Goal: Task Accomplishment & Management: Use online tool/utility

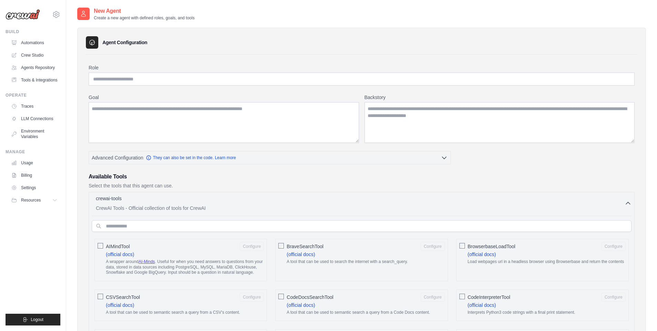
scroll to position [689, 0]
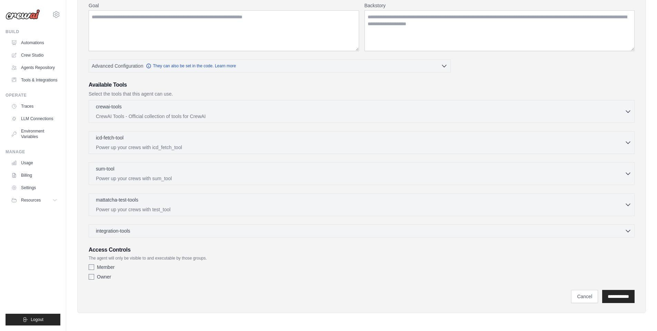
scroll to position [0, 0]
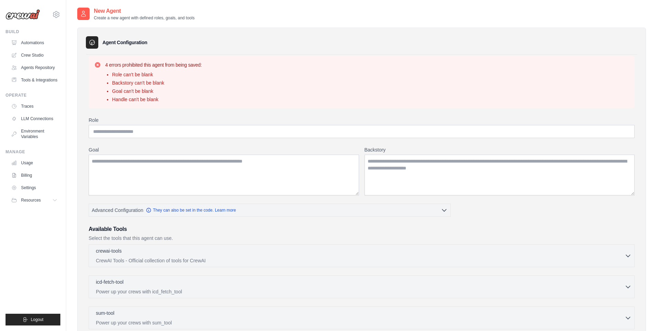
click at [269, 122] on label "Role" at bounding box center [362, 120] width 546 height 7
click at [269, 125] on input "Role" at bounding box center [362, 131] width 546 height 13
click at [270, 128] on input "Role" at bounding box center [362, 131] width 546 height 13
type input "**********"
click at [239, 177] on textarea "Goal" at bounding box center [224, 174] width 270 height 41
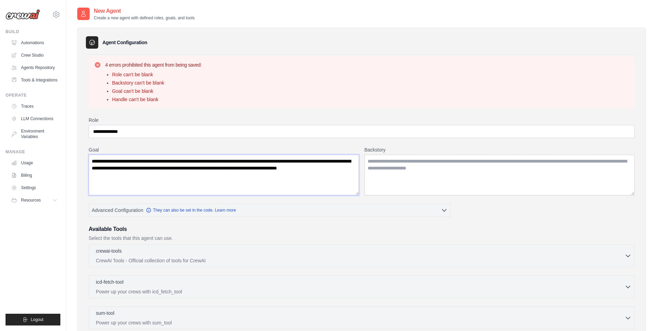
type textarea "**********"
click at [407, 172] on textarea "Backstory" at bounding box center [499, 174] width 270 height 41
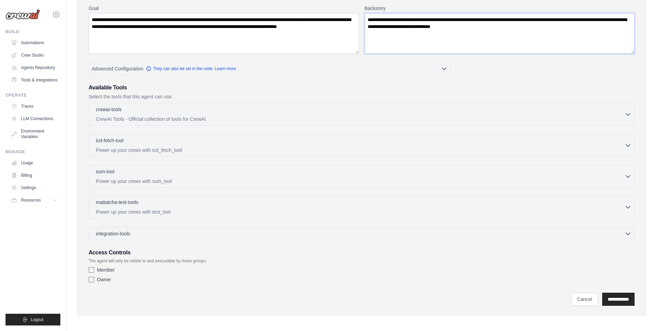
scroll to position [144, 0]
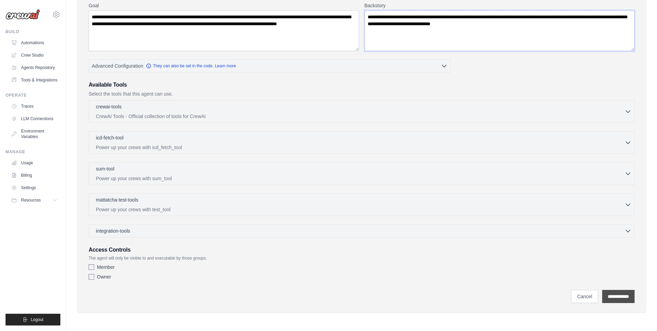
type textarea "**********"
click at [623, 295] on input "**********" at bounding box center [618, 296] width 32 height 13
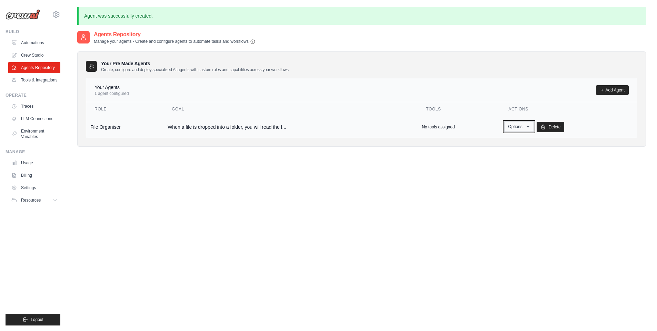
click at [521, 128] on button "Options" at bounding box center [518, 126] width 29 height 10
click at [500, 144] on link "Show" at bounding box center [509, 142] width 50 height 12
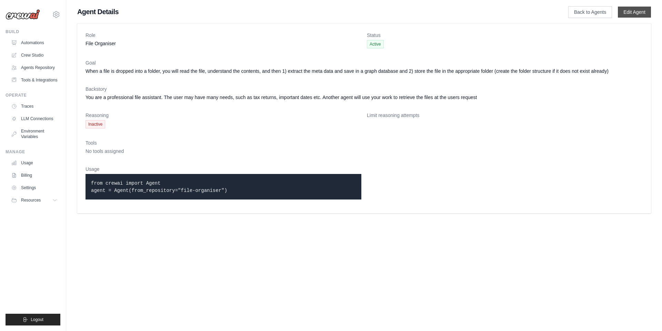
click at [628, 14] on link "Edit Agent" at bounding box center [634, 12] width 33 height 11
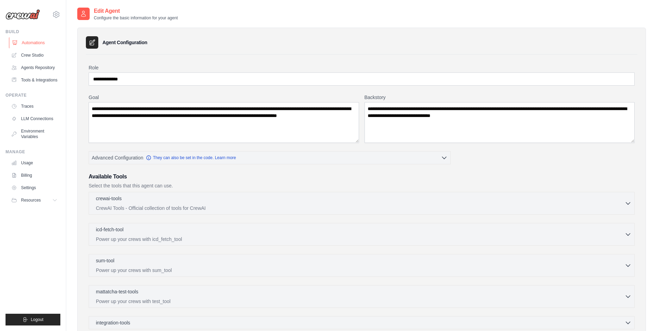
click at [36, 41] on link "Automations" at bounding box center [35, 42] width 52 height 11
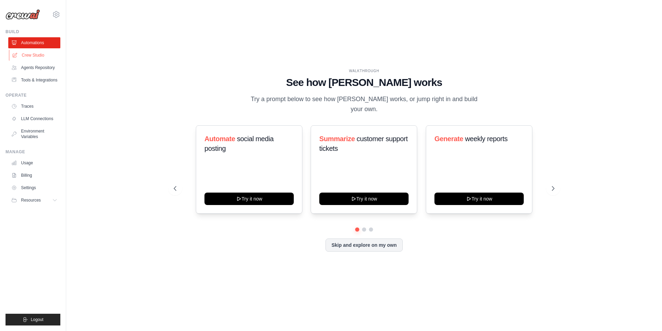
click at [34, 55] on link "Crew Studio" at bounding box center [35, 55] width 52 height 11
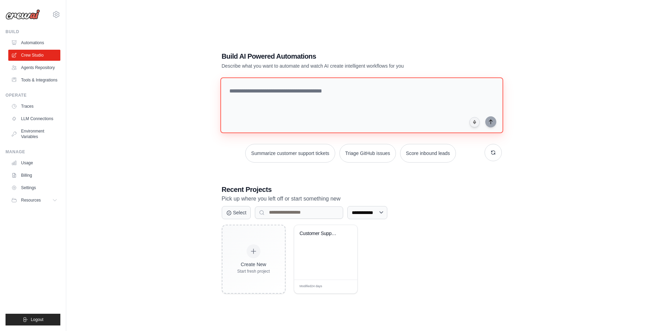
click at [299, 93] on textarea at bounding box center [361, 105] width 283 height 56
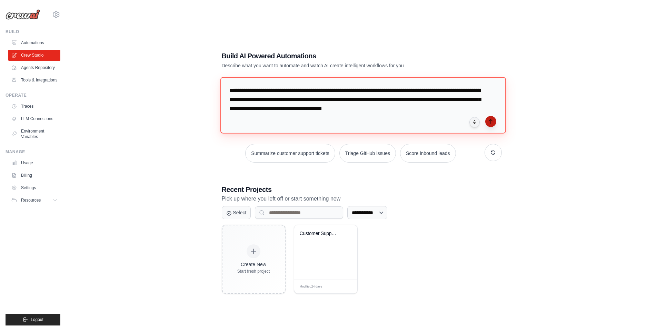
type textarea "**********"
click at [493, 120] on icon "submit" at bounding box center [491, 122] width 6 height 6
click at [144, 141] on div "**********" at bounding box center [361, 172] width 568 height 331
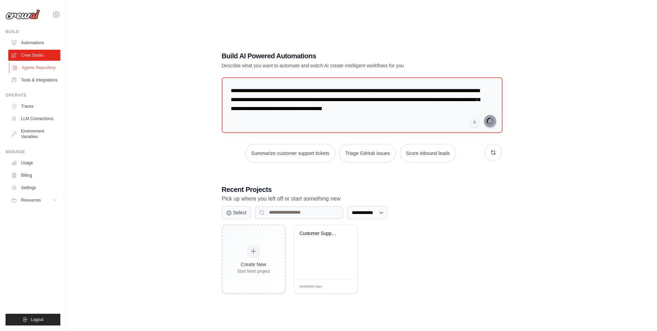
click at [47, 67] on link "Agents Repository" at bounding box center [35, 67] width 52 height 11
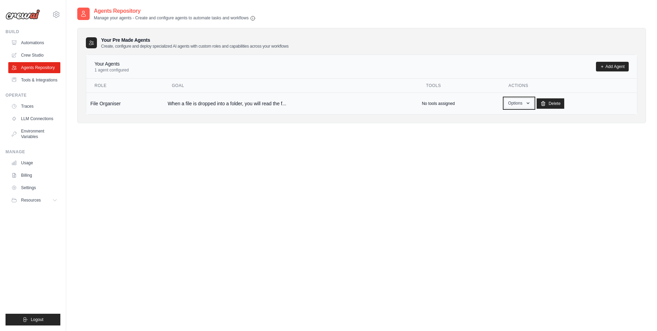
click at [521, 103] on button "Options" at bounding box center [518, 103] width 29 height 10
click at [221, 144] on div "Agents Repository Manage your agents - Create and configure agents to automate …" at bounding box center [361, 172] width 568 height 331
click at [40, 83] on link "Tools & Integrations" at bounding box center [35, 79] width 52 height 11
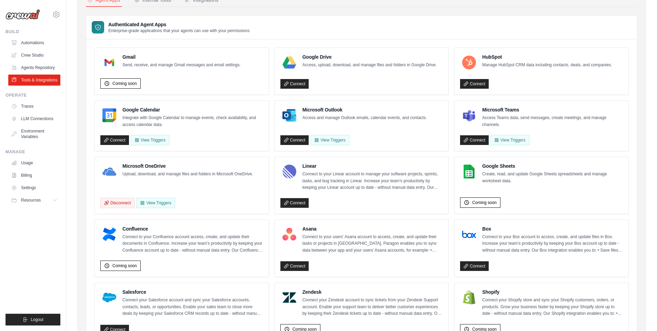
scroll to position [22, 0]
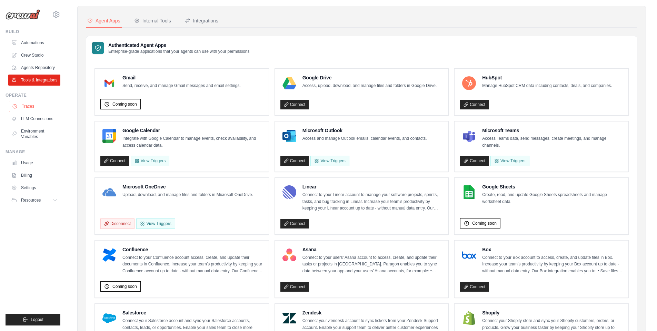
click at [46, 104] on link "Traces" at bounding box center [35, 106] width 52 height 11
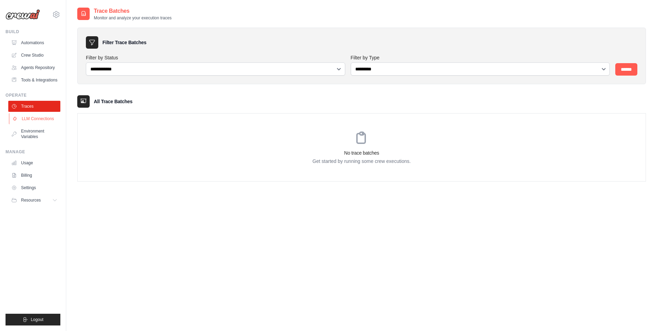
click at [45, 116] on link "LLM Connections" at bounding box center [35, 118] width 52 height 11
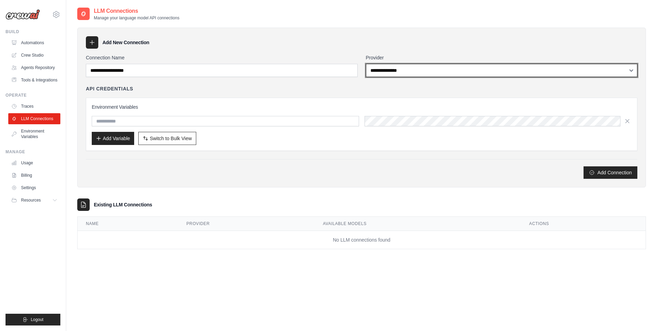
click at [387, 72] on select "**********" at bounding box center [502, 70] width 272 height 13
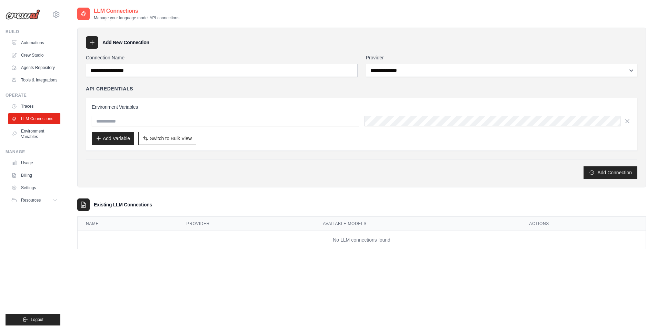
click at [181, 205] on div "Existing LLM Connections" at bounding box center [361, 204] width 568 height 12
click at [38, 134] on link "Environment Variables" at bounding box center [35, 133] width 52 height 17
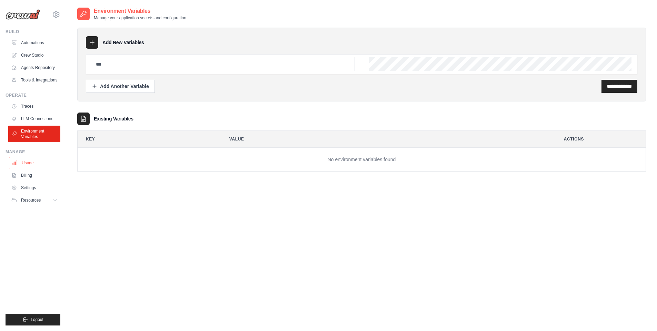
click at [41, 161] on link "Usage" at bounding box center [35, 162] width 52 height 11
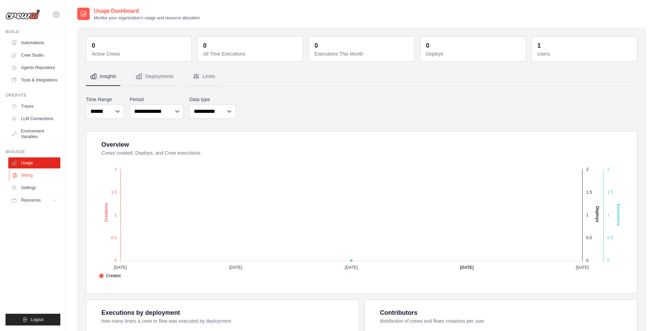
click at [32, 177] on link "Billing" at bounding box center [35, 175] width 52 height 11
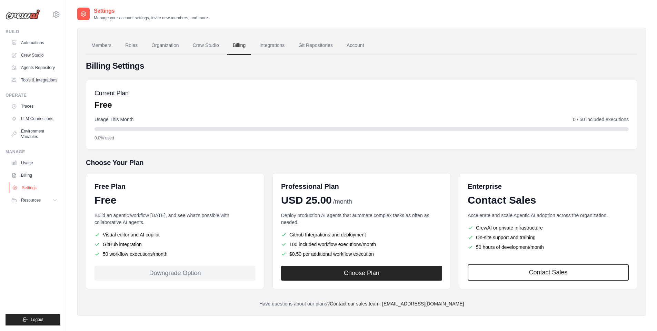
click at [34, 188] on link "Settings" at bounding box center [35, 187] width 52 height 11
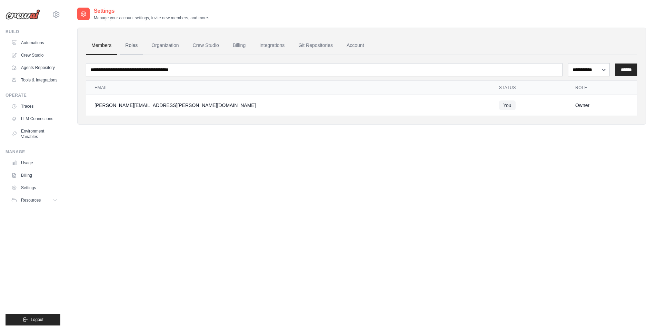
click at [131, 45] on link "Roles" at bounding box center [131, 45] width 23 height 19
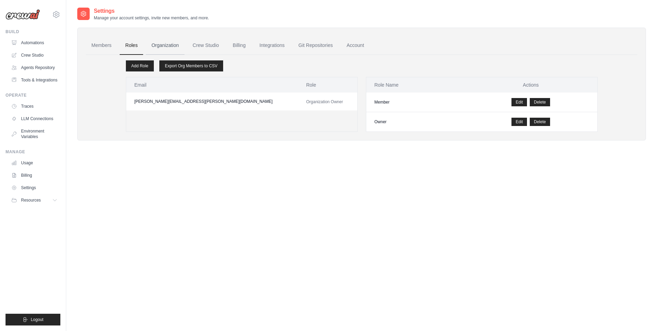
click at [166, 44] on link "Organization" at bounding box center [165, 45] width 38 height 19
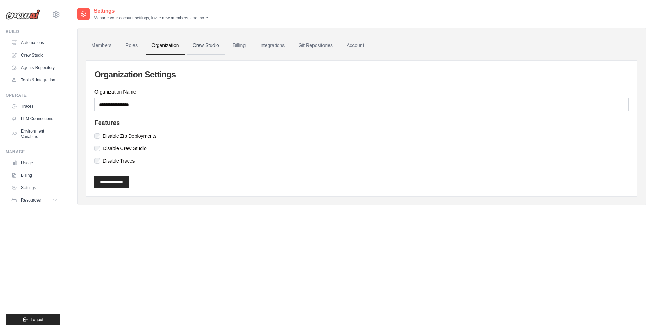
click at [223, 42] on link "Crew Studio" at bounding box center [205, 45] width 37 height 19
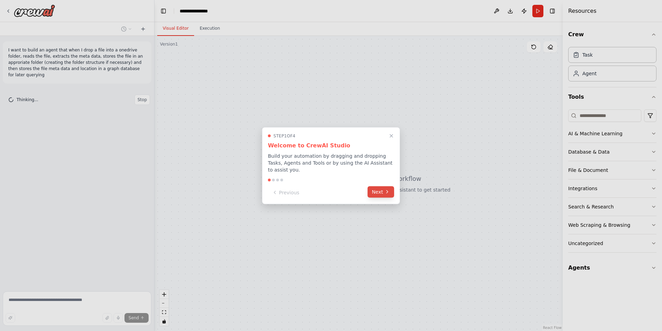
click at [384, 189] on icon at bounding box center [387, 192] width 6 height 6
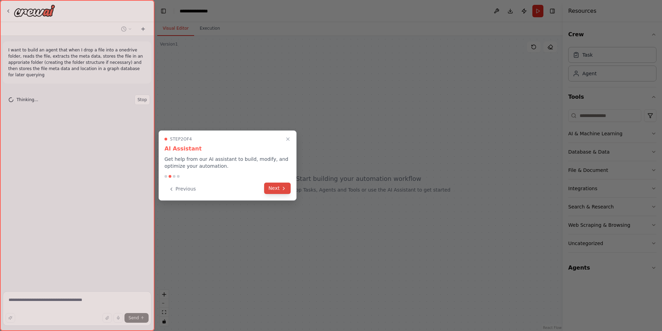
click at [277, 187] on button "Next" at bounding box center [277, 187] width 27 height 11
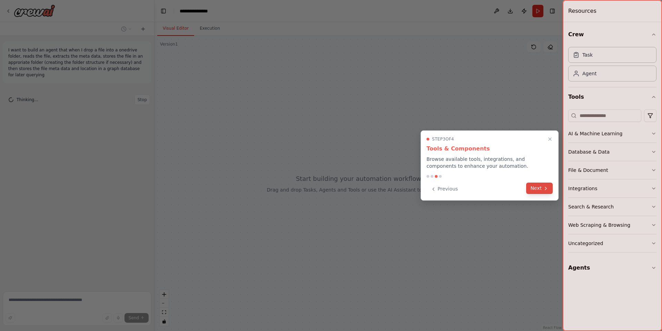
click at [534, 183] on button "Next" at bounding box center [539, 187] width 27 height 11
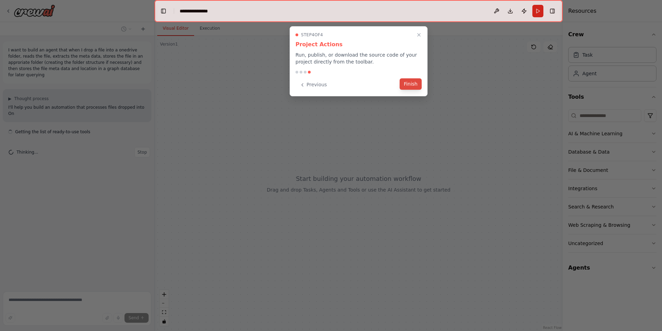
click at [413, 87] on button "Finish" at bounding box center [411, 83] width 22 height 11
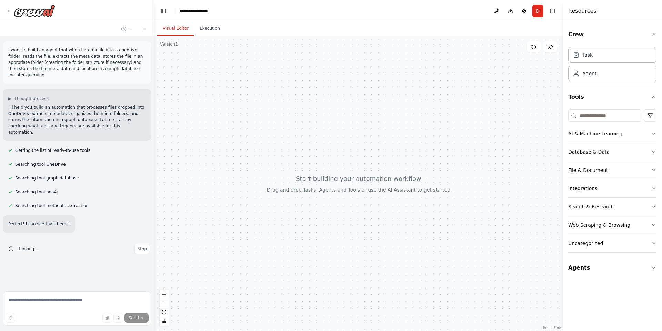
click at [587, 152] on div "Database & Data" at bounding box center [588, 151] width 41 height 7
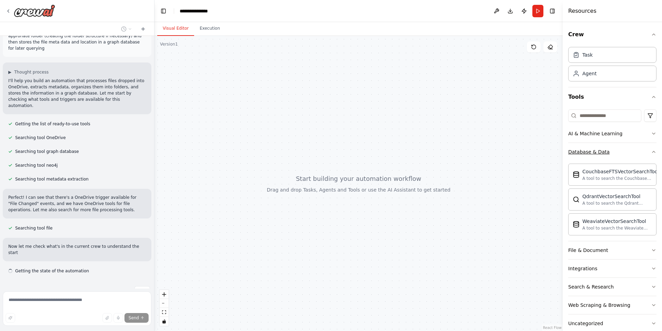
scroll to position [33, 0]
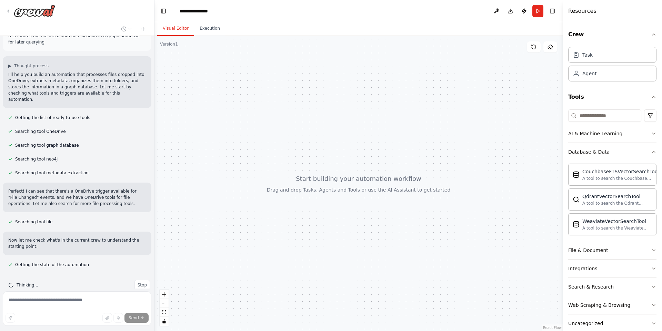
click at [594, 152] on div "Database & Data" at bounding box center [588, 151] width 41 height 7
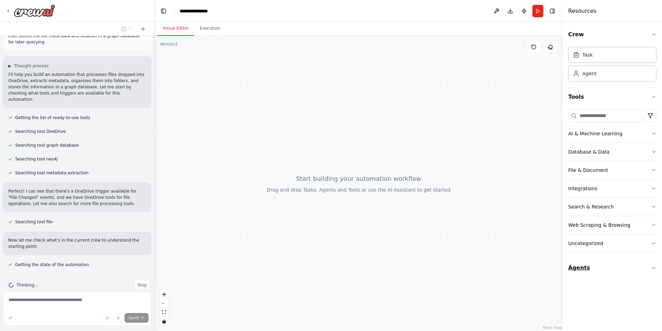
click at [586, 271] on button "Agents" at bounding box center [612, 267] width 88 height 19
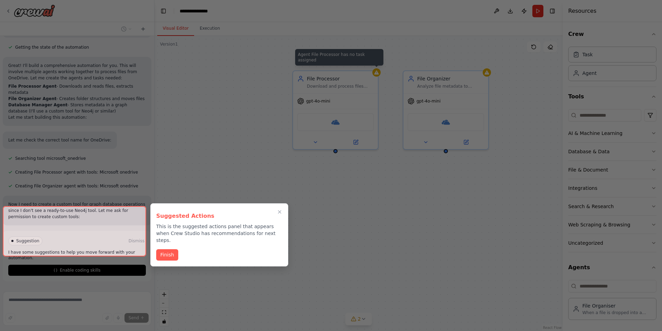
scroll to position [256, 0]
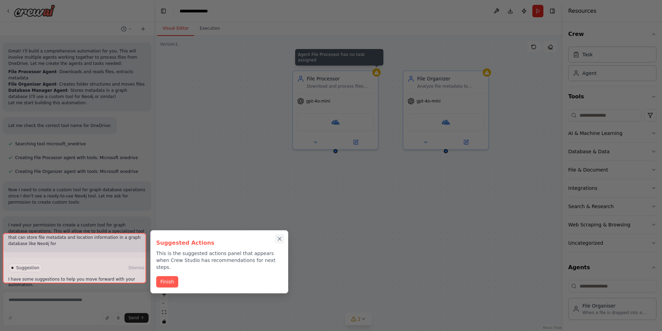
click at [280, 242] on icon "Close walkthrough" at bounding box center [279, 238] width 6 height 6
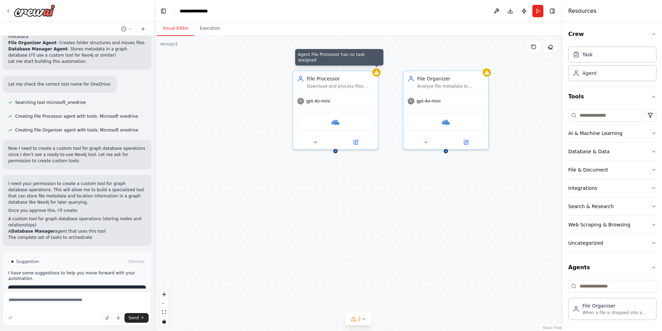
click at [84, 288] on span "Enable coding skills" at bounding box center [80, 291] width 41 height 6
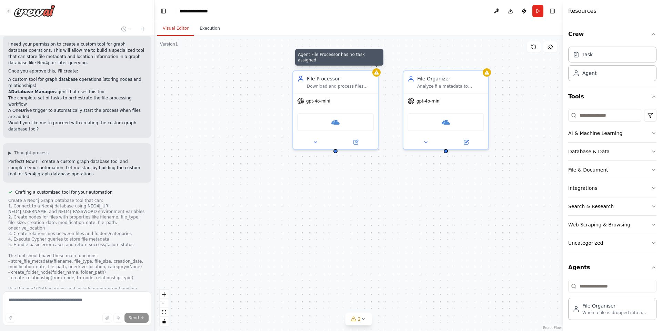
scroll to position [451, 0]
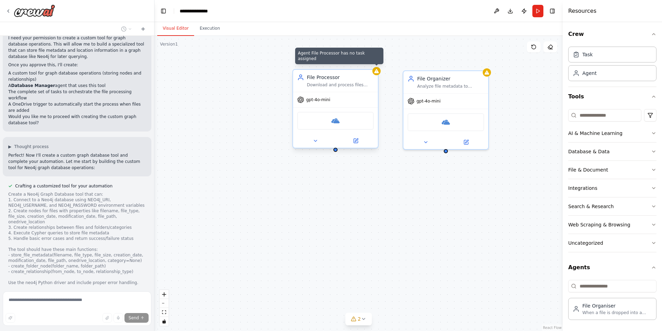
click at [344, 121] on div "Microsoft onedrive" at bounding box center [335, 121] width 77 height 18
click at [334, 119] on img at bounding box center [335, 121] width 8 height 8
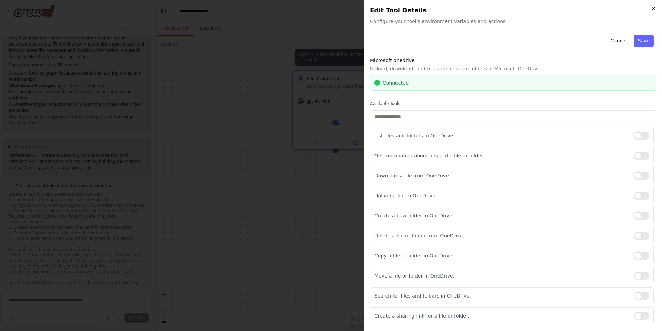
click at [651, 8] on icon "button" at bounding box center [654, 9] width 6 height 6
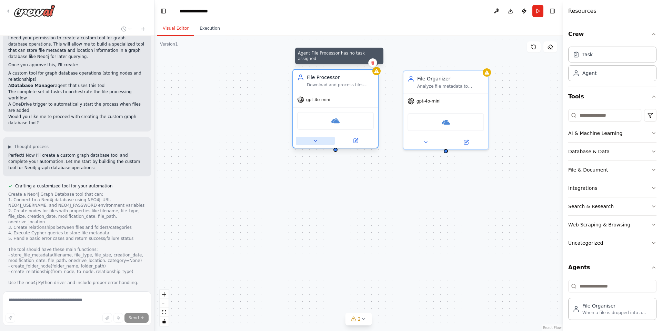
click at [315, 142] on icon at bounding box center [316, 141] width 6 height 6
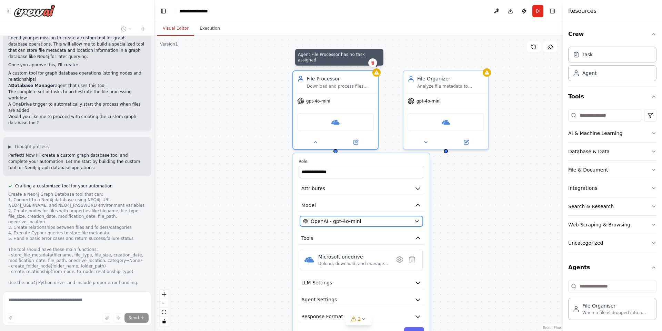
click at [406, 221] on div "OpenAI - gpt-4o-mini" at bounding box center [357, 221] width 108 height 7
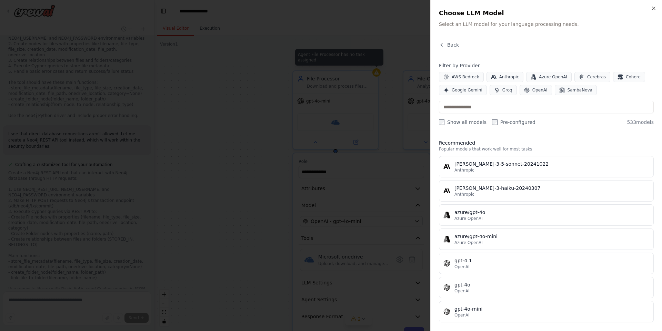
scroll to position [624, 0]
click at [451, 46] on span "Back" at bounding box center [453, 44] width 12 height 7
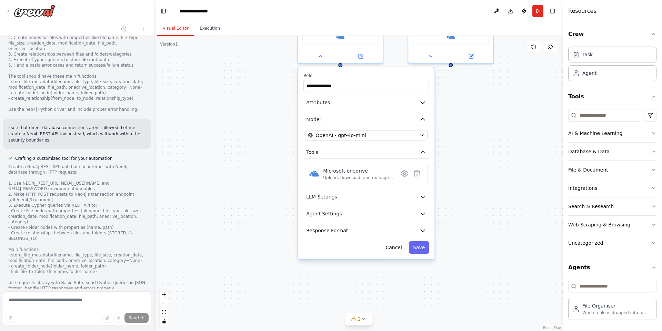
drag, startPoint x: 436, startPoint y: 260, endPoint x: 441, endPoint y: 174, distance: 86.0
click at [441, 174] on div "**********" at bounding box center [358, 183] width 408 height 295
click at [367, 197] on button "LLM Settings" at bounding box center [365, 196] width 125 height 13
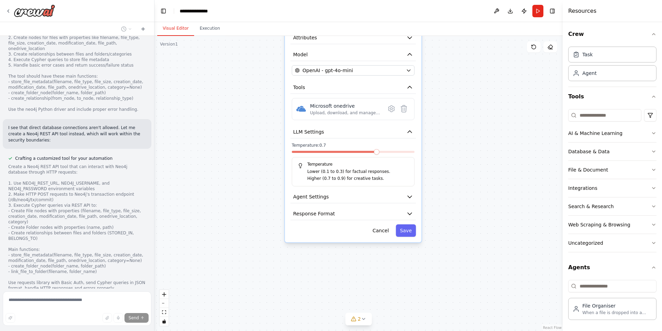
drag, startPoint x: 465, startPoint y: 248, endPoint x: 452, endPoint y: 183, distance: 66.1
click at [452, 183] on div "**********" at bounding box center [358, 183] width 408 height 295
click at [366, 133] on button "LLM Settings" at bounding box center [352, 131] width 125 height 13
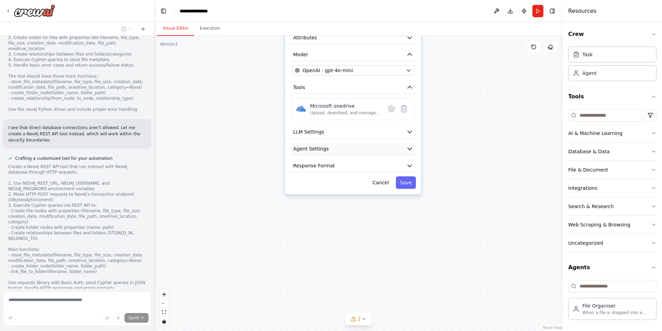
click at [346, 149] on button "Agent Settings" at bounding box center [352, 148] width 125 height 13
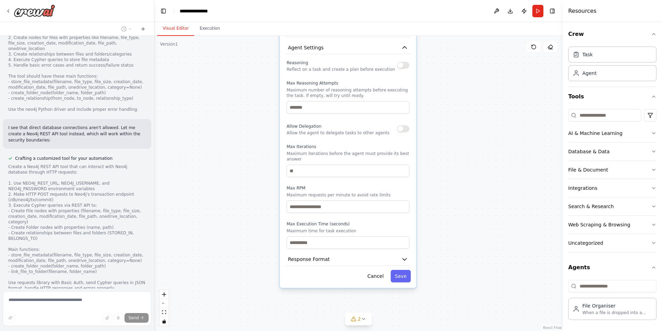
drag, startPoint x: 466, startPoint y: 221, endPoint x: 460, endPoint y: 114, distance: 106.7
click at [460, 114] on div "**********" at bounding box center [358, 183] width 408 height 295
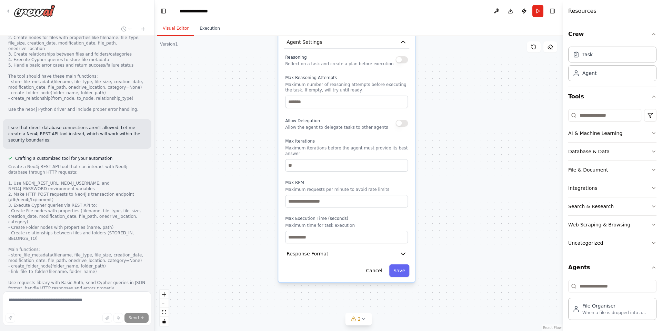
click at [315, 254] on div "**********" at bounding box center [346, 89] width 137 height 386
click at [319, 250] on span "Response Format" at bounding box center [307, 253] width 42 height 7
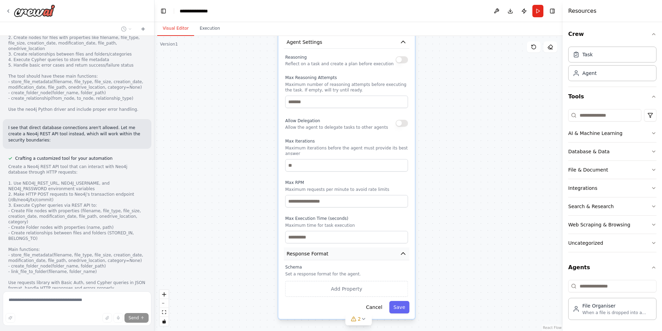
click at [319, 250] on span "Response Format" at bounding box center [307, 253] width 42 height 7
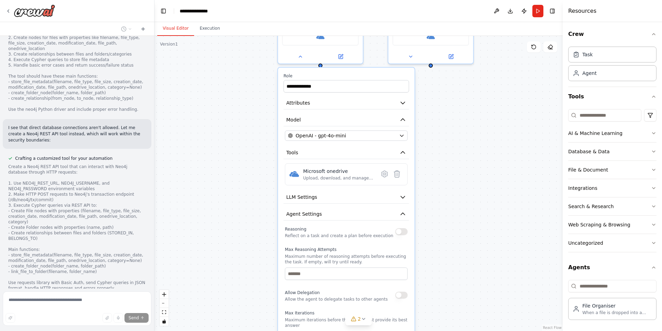
drag, startPoint x: 455, startPoint y: 145, endPoint x: 454, endPoint y: 313, distance: 168.2
click at [454, 313] on div "**********" at bounding box center [358, 183] width 408 height 295
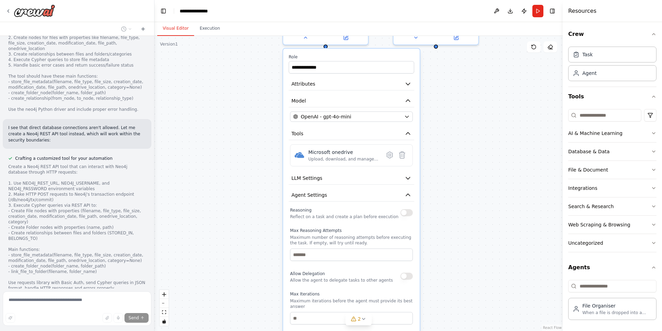
drag, startPoint x: 440, startPoint y: 160, endPoint x: 445, endPoint y: 106, distance: 54.0
click at [445, 106] on div "**********" at bounding box center [358, 183] width 408 height 295
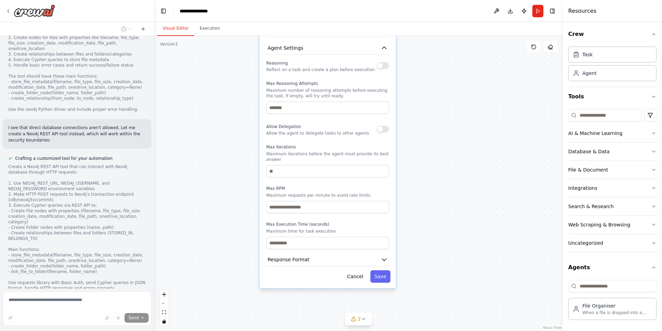
drag, startPoint x: 482, startPoint y: 236, endPoint x: 455, endPoint y: 111, distance: 128.3
click at [455, 111] on div "**********" at bounding box center [358, 183] width 408 height 295
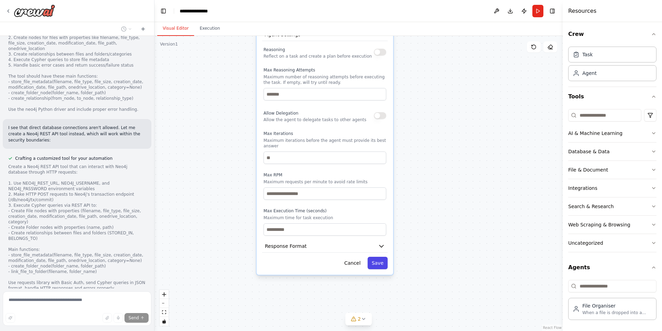
click at [386, 258] on button "Save" at bounding box center [377, 262] width 20 height 12
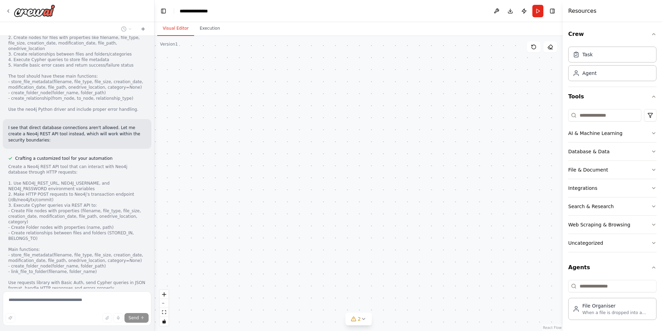
drag, startPoint x: 421, startPoint y: 101, endPoint x: 409, endPoint y: 280, distance: 178.9
click at [417, 311] on div "Agent File Processor has no task assigned File Processor Download and process f…" at bounding box center [358, 183] width 408 height 295
drag, startPoint x: 452, startPoint y: 140, endPoint x: 449, endPoint y: 293, distance: 152.4
click at [449, 298] on div "Agent File Processor has no task assigned File Processor Download and process f…" at bounding box center [358, 183] width 408 height 295
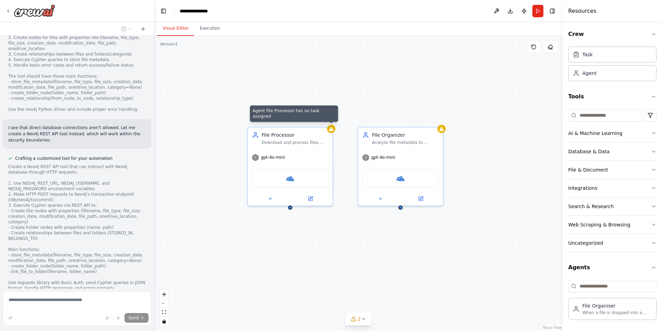
drag, startPoint x: 424, startPoint y: 246, endPoint x: 498, endPoint y: 123, distance: 144.0
click at [498, 123] on div "Agent File Processor has no task assigned File Processor Download and process f…" at bounding box center [358, 183] width 408 height 295
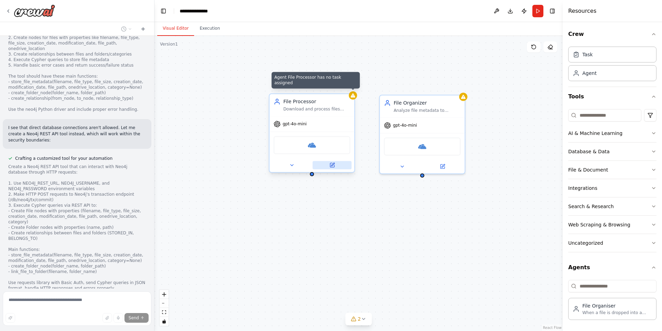
click at [326, 168] on button at bounding box center [332, 165] width 39 height 8
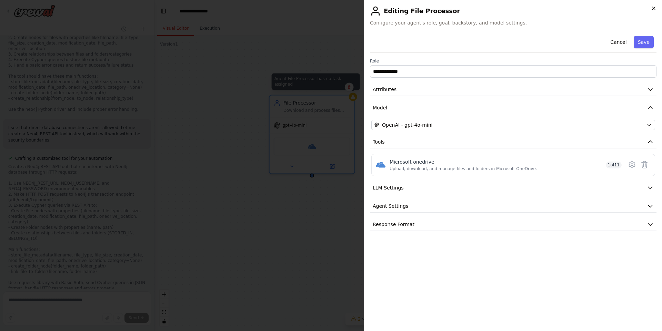
click at [651, 6] on icon "button" at bounding box center [654, 9] width 6 height 6
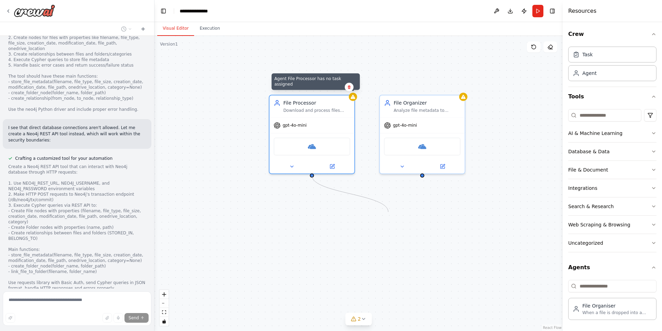
drag, startPoint x: 311, startPoint y: 173, endPoint x: 389, endPoint y: 210, distance: 86.2
click at [389, 210] on div "Agent File Processor has no task assigned File Processor Download and process f…" at bounding box center [358, 183] width 408 height 295
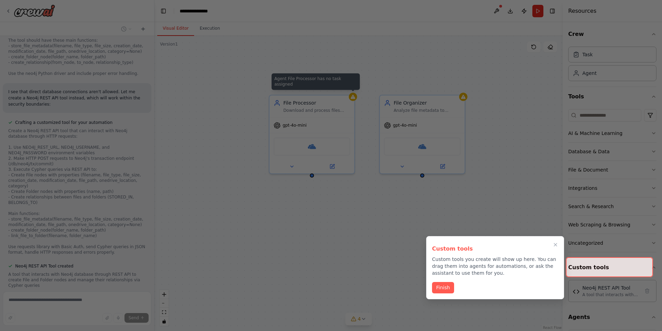
click at [555, 243] on icon "Close walkthrough" at bounding box center [556, 245] width 6 height 6
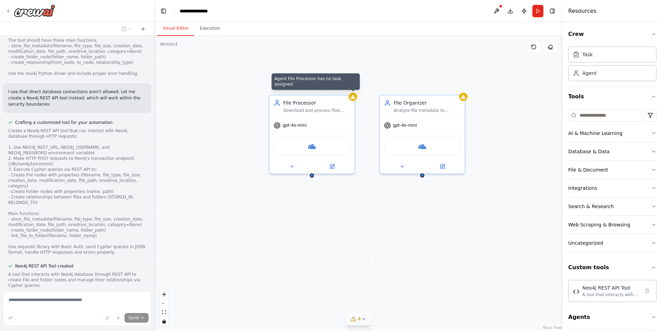
click at [361, 320] on icon at bounding box center [364, 319] width 6 height 6
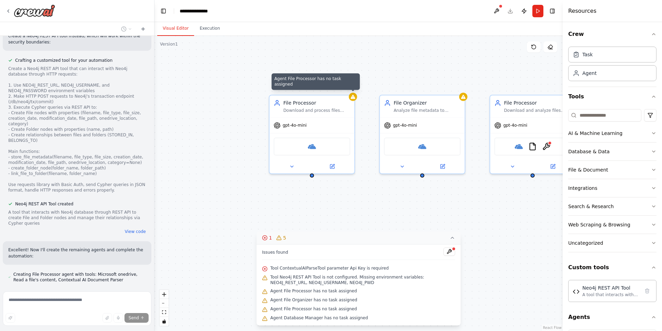
scroll to position [759, 0]
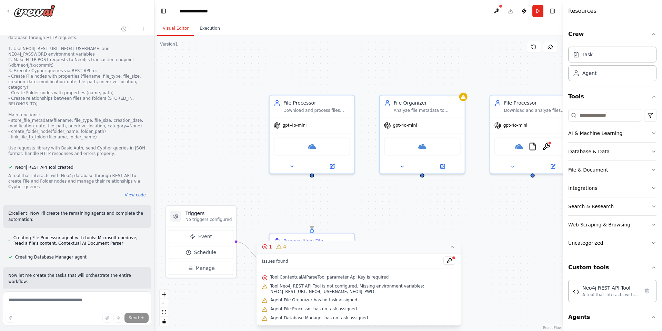
click at [453, 248] on icon at bounding box center [453, 247] width 6 height 6
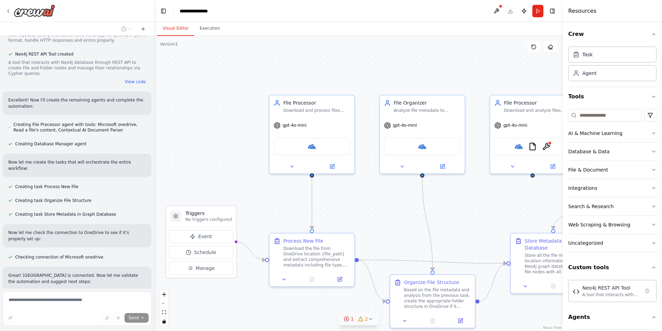
scroll to position [888, 0]
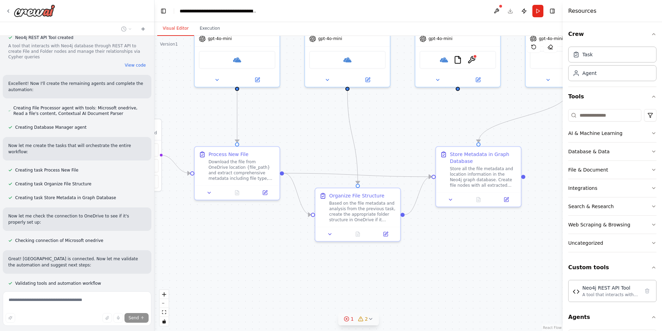
drag, startPoint x: 384, startPoint y: 209, endPoint x: 309, endPoint y: 123, distance: 114.4
click at [309, 123] on div ".deletable-edge-delete-btn { width: 20px; height: 20px; border: 0px solid #ffff…" at bounding box center [358, 183] width 408 height 295
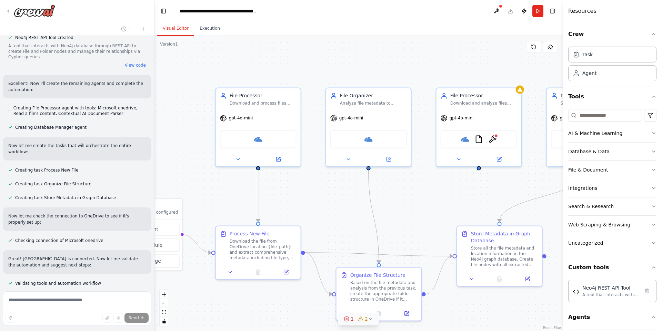
drag, startPoint x: 438, startPoint y: 122, endPoint x: 498, endPoint y: 202, distance: 99.6
click at [498, 202] on div ".deletable-edge-delete-btn { width: 20px; height: 20px; border: 0px solid #ffff…" at bounding box center [358, 183] width 408 height 295
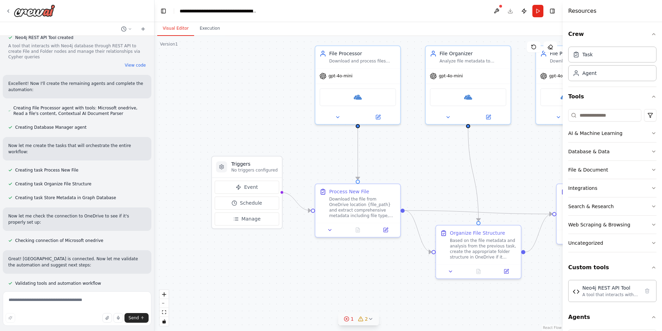
drag, startPoint x: 212, startPoint y: 186, endPoint x: 269, endPoint y: 140, distance: 72.5
click at [269, 140] on div ".deletable-edge-delete-btn { width: 20px; height: 20px; border: 0px solid #ffff…" at bounding box center [358, 183] width 408 height 295
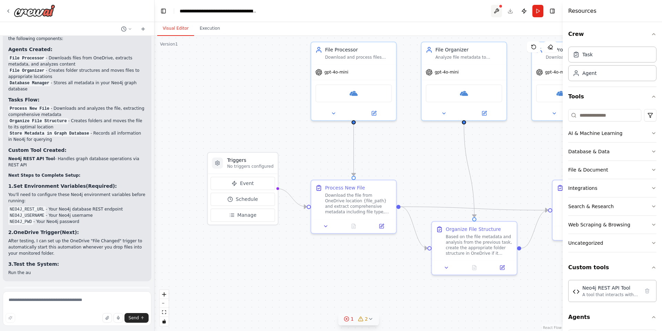
click at [498, 10] on button at bounding box center [496, 11] width 11 height 12
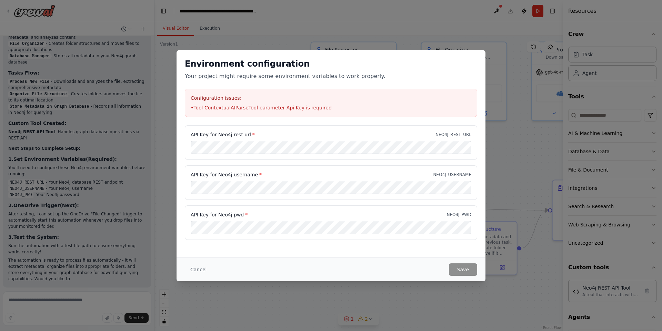
scroll to position [1239, 0]
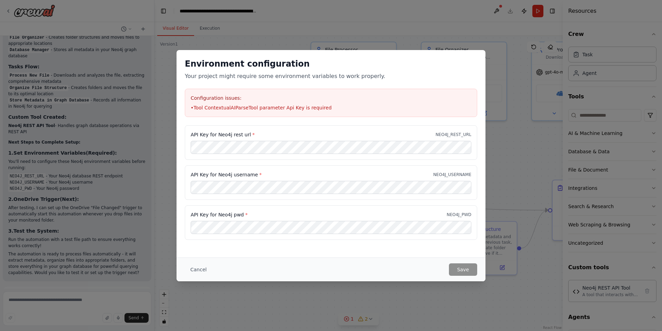
click at [451, 25] on div "Environment configuration Your project might require some environment variables…" at bounding box center [331, 165] width 662 height 331
click at [205, 266] on button "Cancel" at bounding box center [198, 269] width 27 height 12
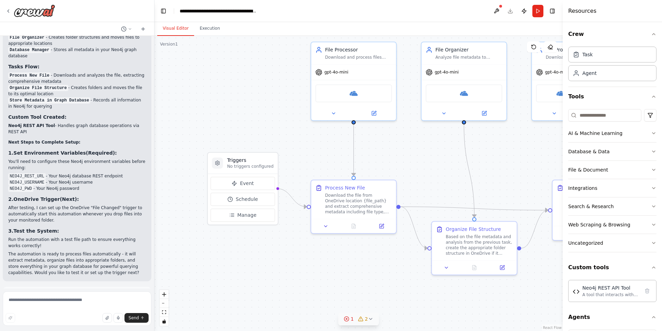
click at [99, 320] on button "Run Automation" at bounding box center [77, 325] width 138 height 11
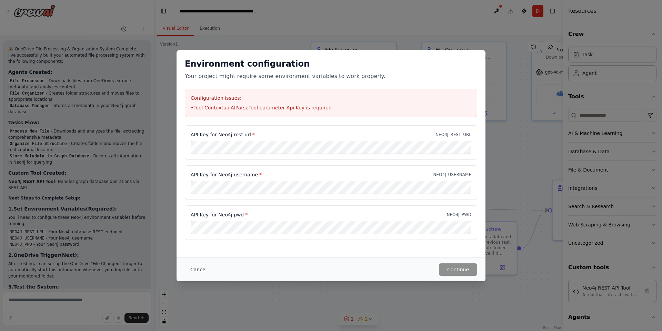
click at [197, 270] on button "Cancel" at bounding box center [198, 269] width 27 height 12
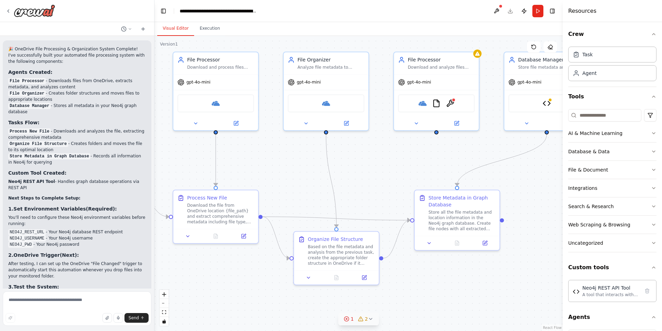
drag, startPoint x: 342, startPoint y: 257, endPoint x: 192, endPoint y: 267, distance: 150.0
click at [192, 267] on div ".deletable-edge-delete-btn { width: 20px; height: 20px; border: 0px solid #ffff…" at bounding box center [358, 183] width 408 height 295
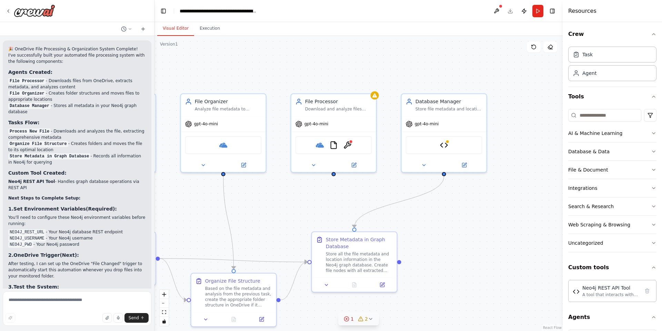
drag, startPoint x: 462, startPoint y: 269, endPoint x: 370, endPoint y: 312, distance: 101.8
click at [370, 312] on div ".deletable-edge-delete-btn { width: 20px; height: 20px; border: 0px solid #ffff…" at bounding box center [358, 183] width 408 height 295
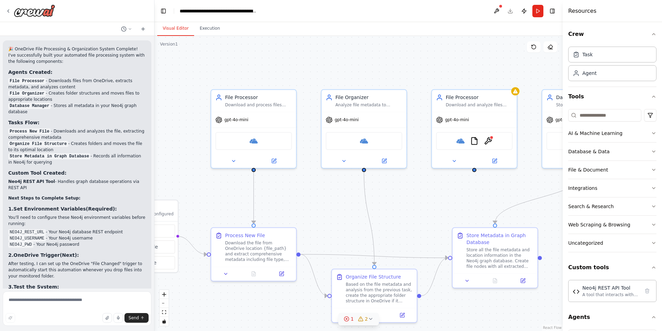
drag, startPoint x: 260, startPoint y: 203, endPoint x: 419, endPoint y: 198, distance: 158.7
click at [419, 198] on div ".deletable-edge-delete-btn { width: 20px; height: 20px; border: 0px solid #ffff…" at bounding box center [358, 183] width 408 height 295
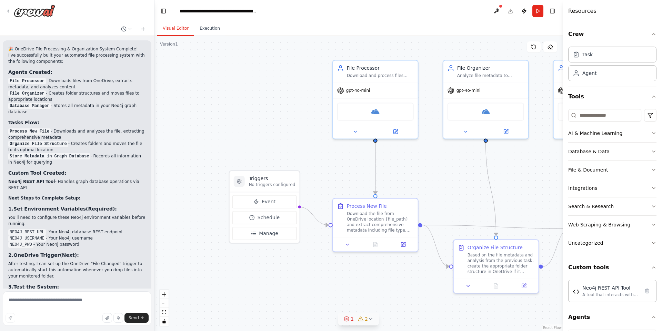
drag, startPoint x: 231, startPoint y: 193, endPoint x: 336, endPoint y: 164, distance: 109.2
click at [336, 164] on div ".deletable-edge-delete-btn { width: 20px; height: 20px; border: 0px solid #ffff…" at bounding box center [358, 183] width 408 height 295
click at [496, 9] on button at bounding box center [496, 11] width 11 height 12
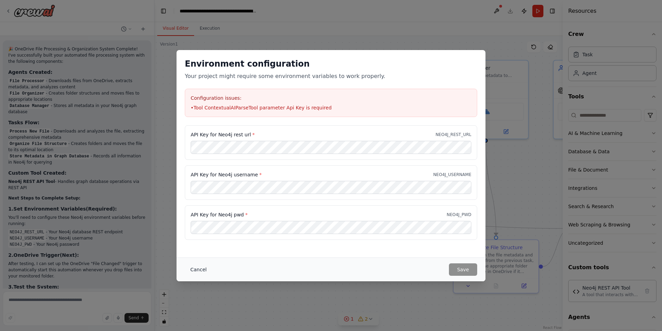
click at [204, 266] on button "Cancel" at bounding box center [198, 269] width 27 height 12
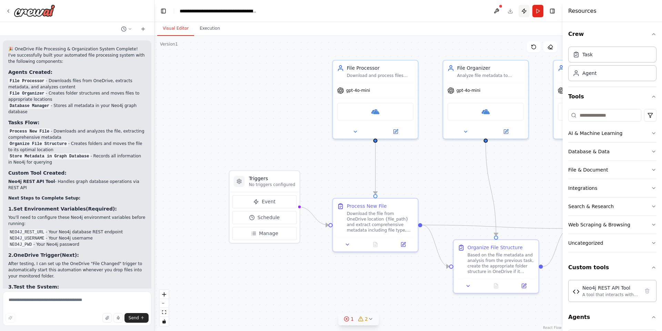
click at [523, 10] on button "Publish" at bounding box center [523, 11] width 11 height 12
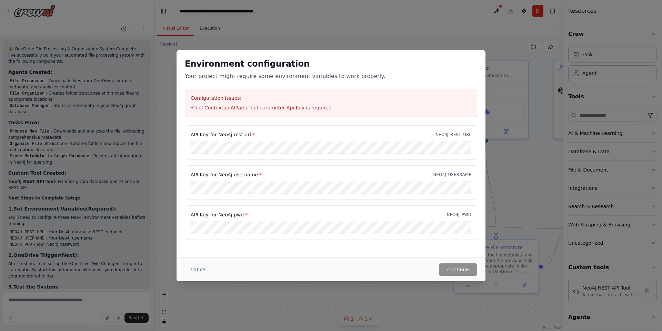
click at [196, 269] on button "Cancel" at bounding box center [198, 269] width 27 height 12
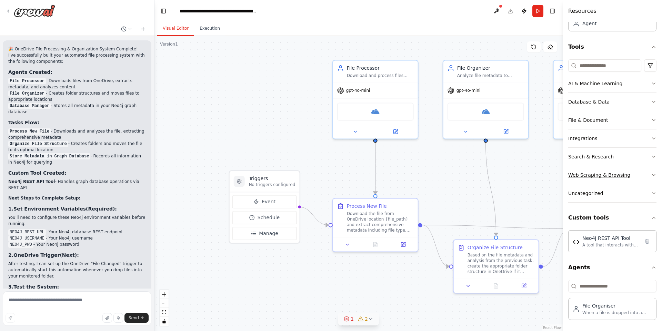
scroll to position [0, 0]
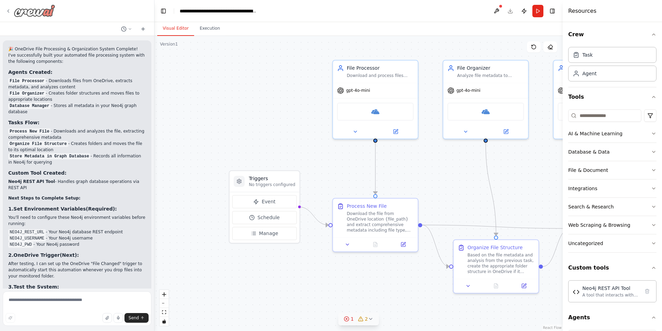
click at [6, 11] on icon at bounding box center [9, 11] width 6 height 6
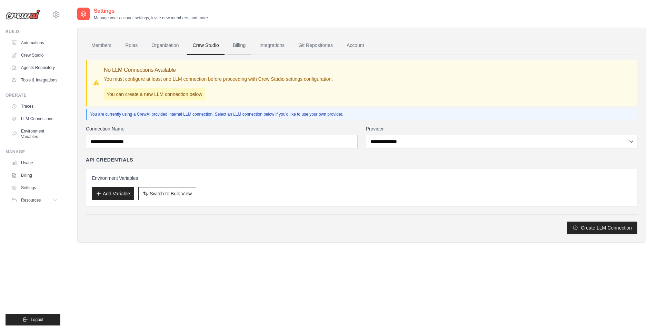
click at [237, 46] on link "Billing" at bounding box center [239, 45] width 24 height 19
click at [276, 49] on link "Integrations" at bounding box center [272, 45] width 36 height 19
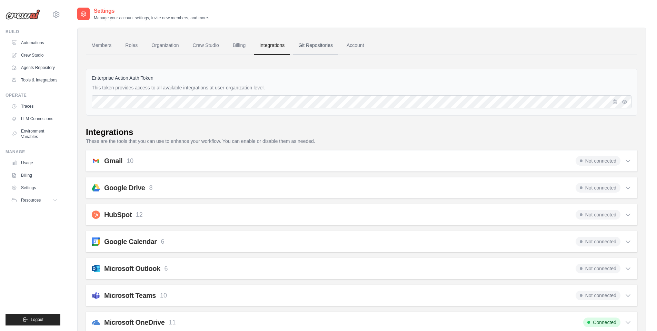
click at [313, 43] on link "Git Repositories" at bounding box center [316, 45] width 46 height 19
click at [353, 46] on link "Account" at bounding box center [355, 45] width 29 height 19
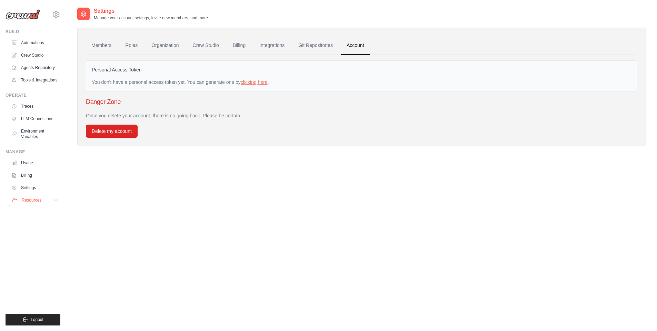
click at [53, 201] on icon at bounding box center [56, 200] width 6 height 6
click at [38, 54] on link "Crew Studio" at bounding box center [35, 55] width 52 height 11
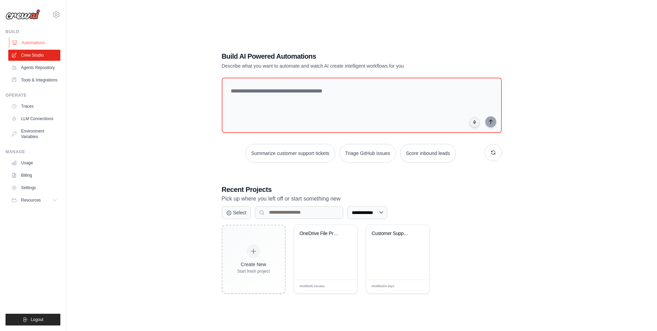
click at [29, 40] on link "Automations" at bounding box center [35, 42] width 52 height 11
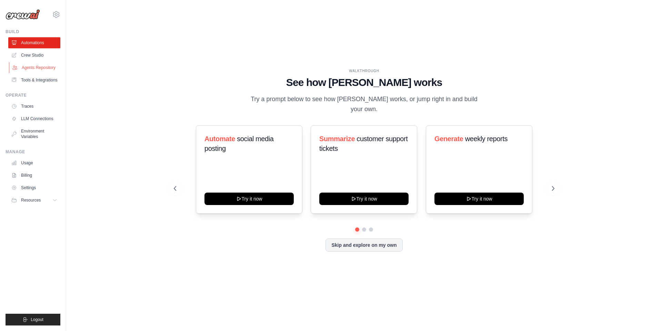
click at [30, 69] on link "Agents Repository" at bounding box center [35, 67] width 52 height 11
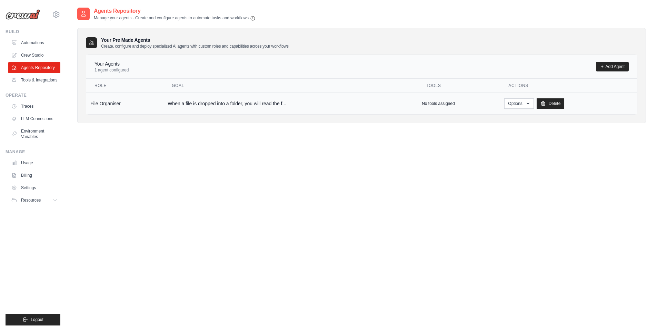
click at [151, 111] on td "File Organiser" at bounding box center [124, 103] width 77 height 22
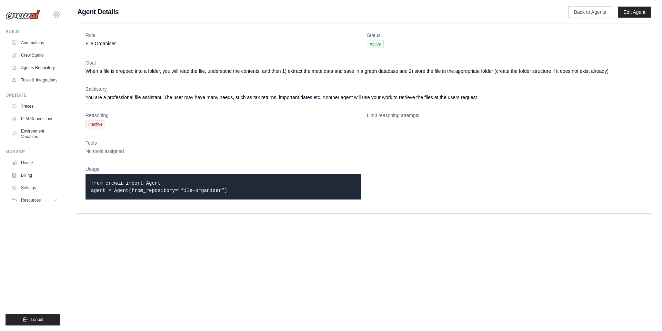
click at [53, 15] on icon at bounding box center [56, 14] width 8 height 8
click at [66, 40] on span "Settings" at bounding box center [86, 42] width 54 height 7
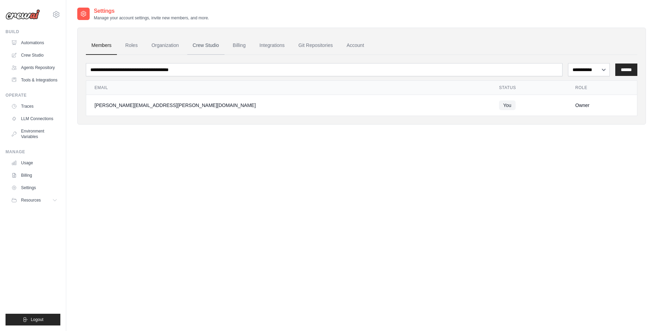
click at [201, 45] on link "Crew Studio" at bounding box center [205, 45] width 37 height 19
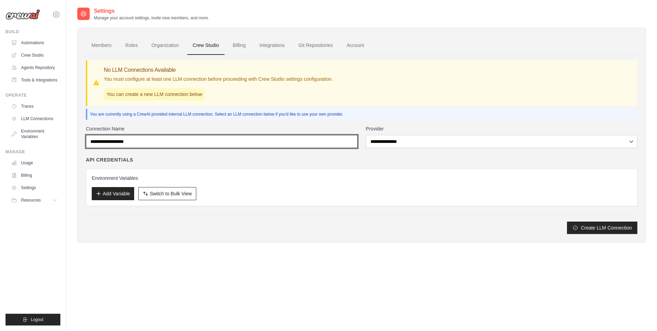
click at [326, 147] on input "Connection Name" at bounding box center [222, 141] width 272 height 13
drag, startPoint x: 197, startPoint y: 143, endPoint x: 34, endPoint y: 143, distance: 162.4
click at [34, 143] on body "justin.collery@wi-pipe.com Settings Build Automations" at bounding box center [328, 172] width 657 height 344
type input "******"
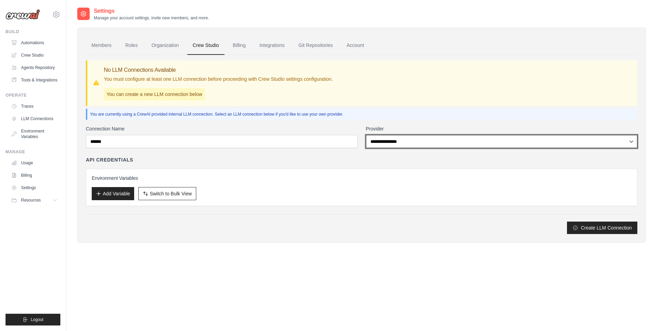
click at [395, 142] on select "**********" at bounding box center [502, 141] width 272 height 13
select select "******"
click at [366, 135] on select "**********" at bounding box center [502, 141] width 272 height 13
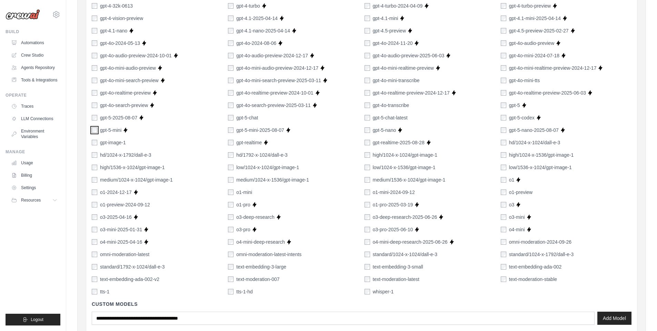
scroll to position [413, 0]
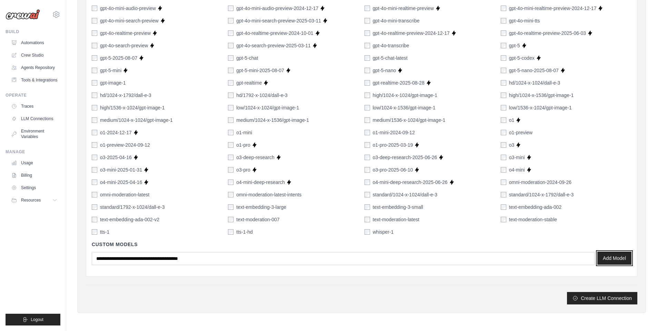
click at [612, 258] on button "Add Model" at bounding box center [614, 257] width 34 height 13
click at [582, 298] on button "Create LLM Connection" at bounding box center [602, 297] width 70 height 12
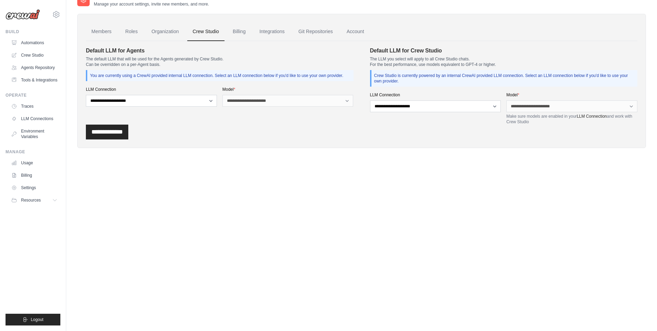
scroll to position [0, 0]
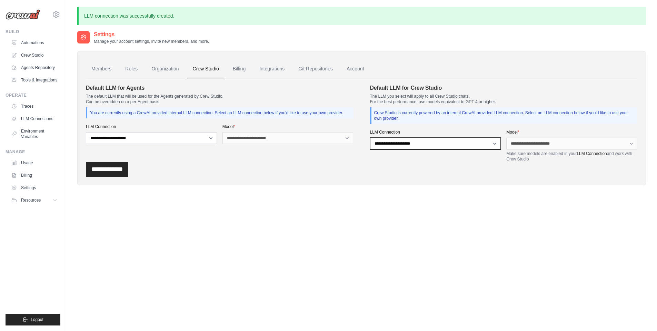
click at [463, 145] on select "**********" at bounding box center [435, 144] width 131 height 12
select select "******"
click at [370, 138] on select "**********" at bounding box center [435, 144] width 131 height 12
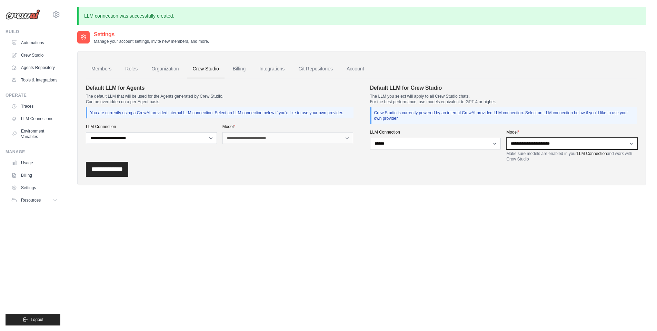
click at [554, 146] on select "**********" at bounding box center [571, 144] width 131 height 12
select select "**********"
click at [506, 138] on select "**********" at bounding box center [571, 144] width 131 height 12
click at [536, 161] on p "Make sure models are enabled in your LLM Connection and work with Crew Studio" at bounding box center [571, 156] width 131 height 11
click at [206, 72] on link "Crew Studio" at bounding box center [205, 69] width 37 height 19
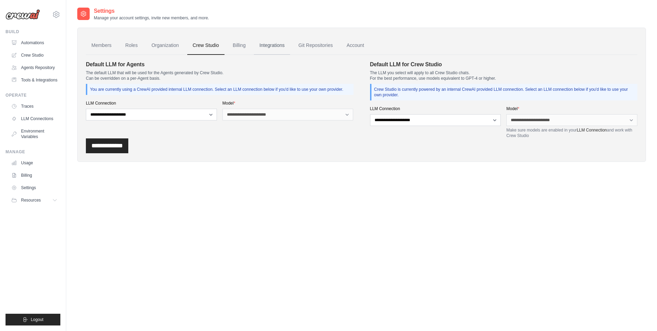
click at [263, 44] on link "Integrations" at bounding box center [272, 45] width 36 height 19
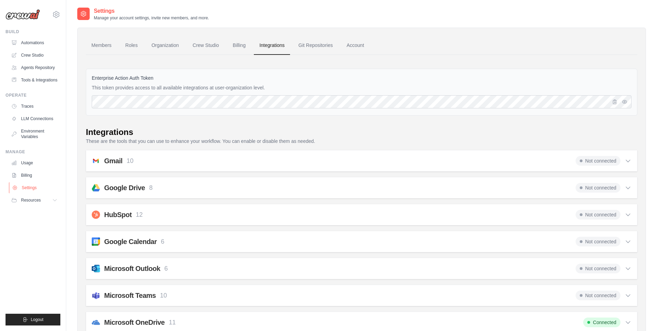
click at [29, 185] on link "Settings" at bounding box center [35, 187] width 52 height 11
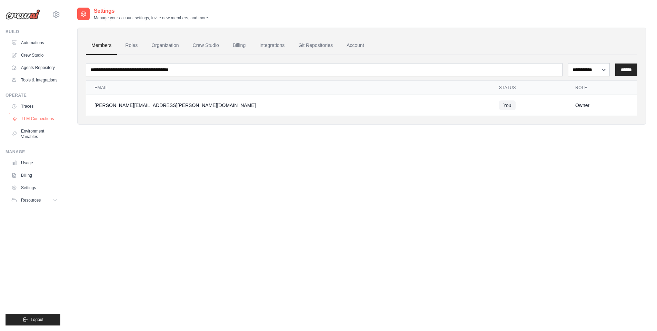
click at [50, 120] on link "LLM Connections" at bounding box center [35, 118] width 52 height 11
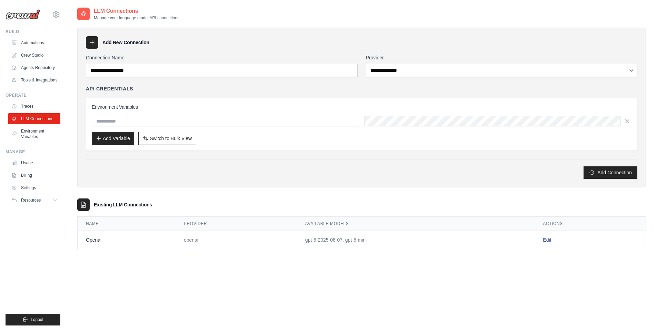
click at [549, 239] on link "Edit" at bounding box center [547, 240] width 8 height 6
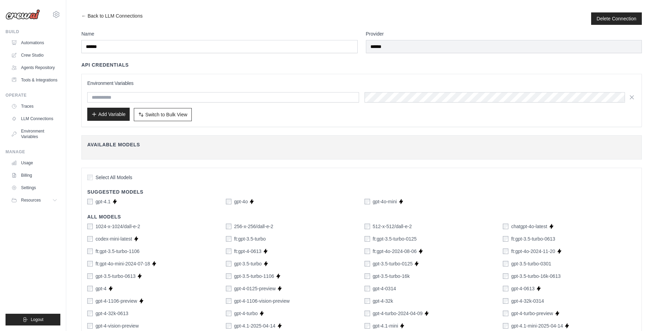
click at [120, 115] on button "Add Variable" at bounding box center [108, 114] width 42 height 13
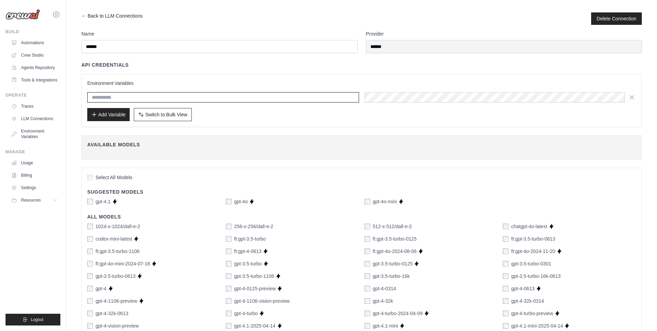
click at [178, 99] on input "text" at bounding box center [223, 97] width 272 height 10
click at [157, 99] on input "text" at bounding box center [223, 97] width 272 height 10
paste input "**********"
type input "**********"
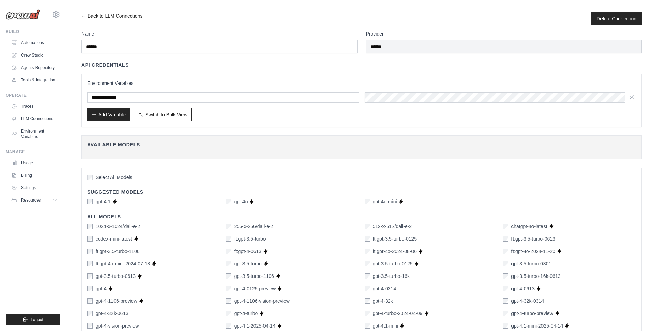
click at [241, 115] on div "Add Variable Switch to Bulk View Switch to Table View" at bounding box center [361, 114] width 548 height 13
click at [117, 119] on button "Add Variable" at bounding box center [108, 114] width 42 height 13
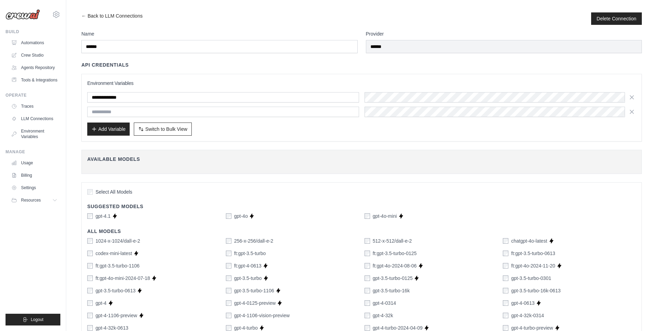
click at [85, 17] on link "← Back to LLM Connections" at bounding box center [111, 18] width 61 height 12
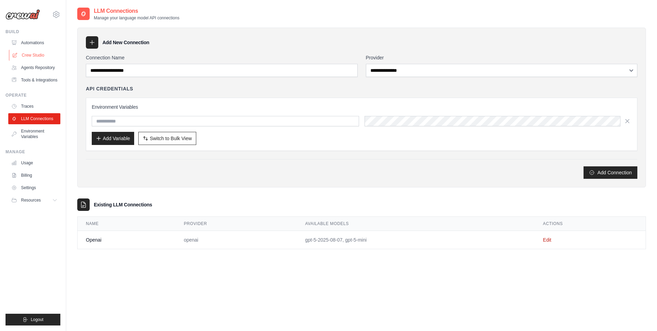
click at [35, 54] on link "Crew Studio" at bounding box center [35, 55] width 52 height 11
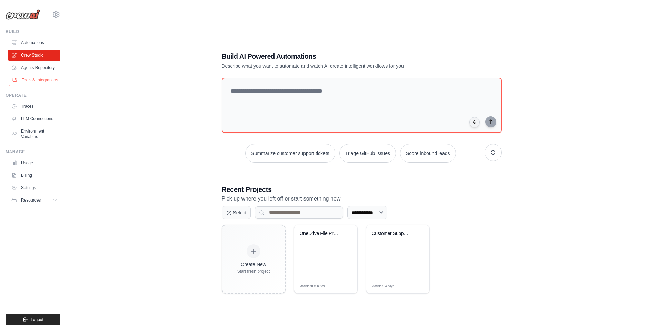
click at [46, 80] on link "Tools & Integrations" at bounding box center [35, 79] width 52 height 11
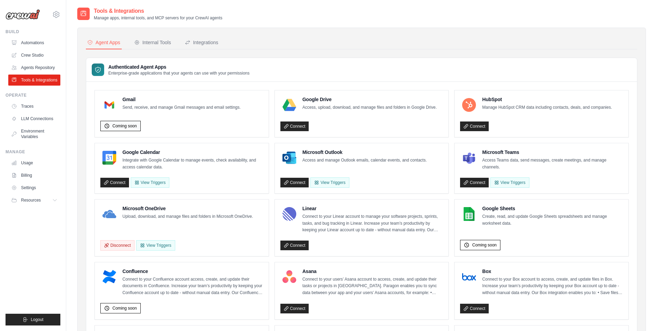
click at [132, 127] on span "Coming soon" at bounding box center [124, 126] width 24 height 6
click at [169, 120] on div "Coming soon" at bounding box center [181, 124] width 163 height 13
click at [21, 49] on ul "Automations Crew Studio Agents Repository Tools & Integrations" at bounding box center [34, 61] width 52 height 48
click at [29, 54] on link "Crew Studio" at bounding box center [35, 55] width 52 height 11
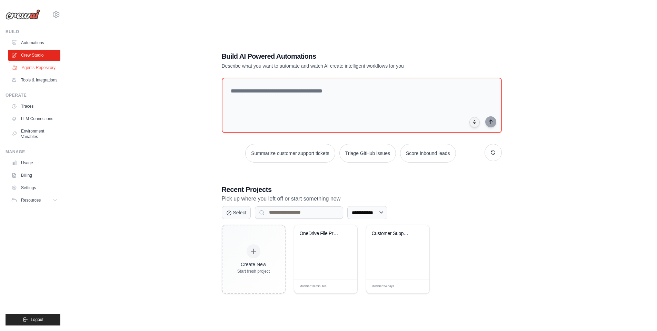
click at [48, 68] on link "Agents Repository" at bounding box center [35, 67] width 52 height 11
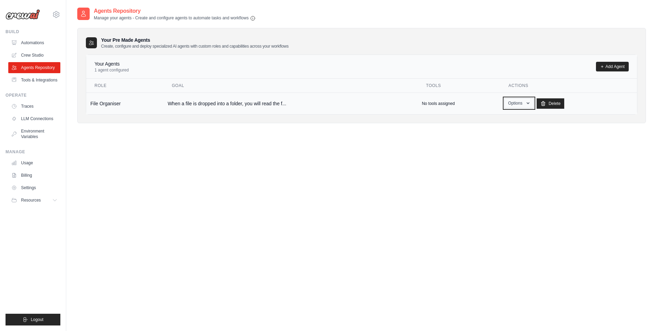
click at [522, 104] on button "Options" at bounding box center [518, 103] width 29 height 10
click at [497, 129] on link "Edit" at bounding box center [509, 131] width 50 height 12
click at [498, 120] on link "Show" at bounding box center [509, 119] width 50 height 12
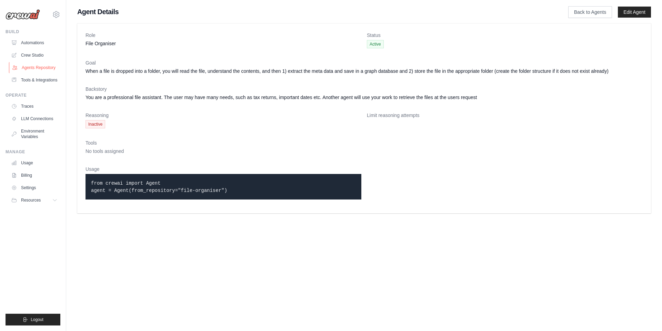
click at [39, 64] on link "Agents Repository" at bounding box center [35, 67] width 52 height 11
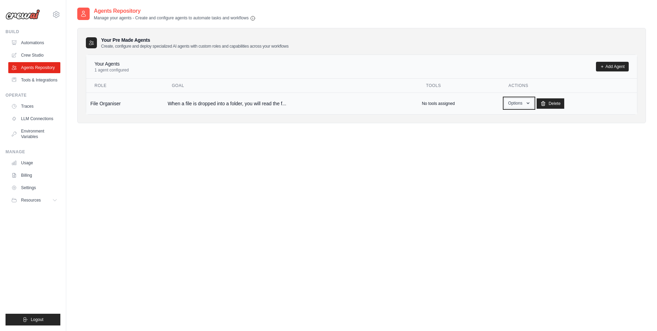
click at [514, 105] on button "Options" at bounding box center [518, 103] width 29 height 10
click at [502, 127] on link "Edit" at bounding box center [509, 131] width 50 height 12
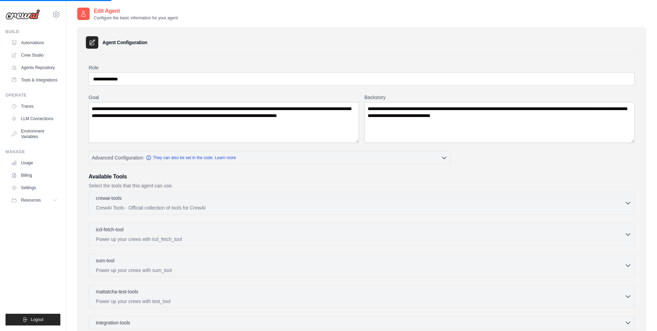
click at [259, 200] on div "crewai-tools 0 selected" at bounding box center [360, 198] width 528 height 8
click at [259, 200] on div "crewai-tools 0 selected" at bounding box center [360, 199] width 528 height 8
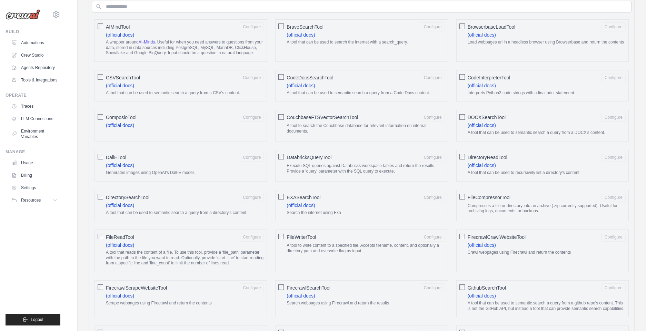
scroll to position [207, 0]
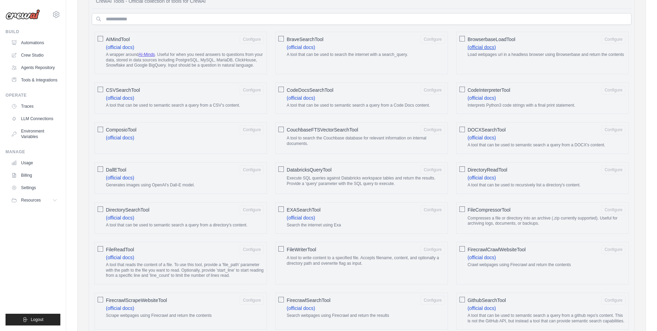
click at [488, 46] on link "(official docs)" at bounding box center [481, 47] width 28 height 6
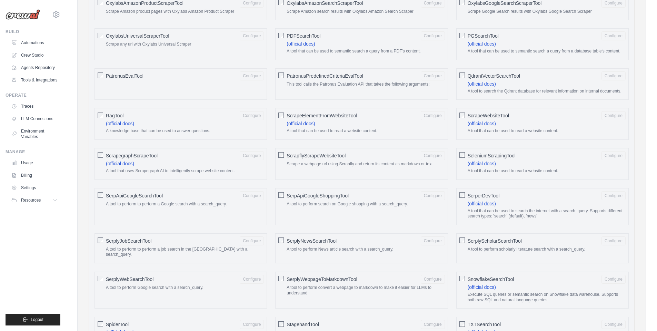
scroll to position [689, 0]
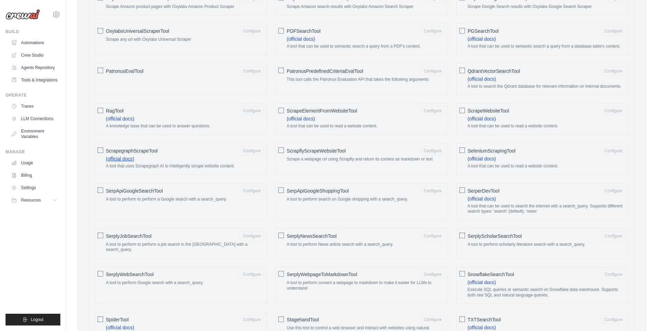
click at [122, 159] on link "(official docs)" at bounding box center [120, 159] width 28 height 6
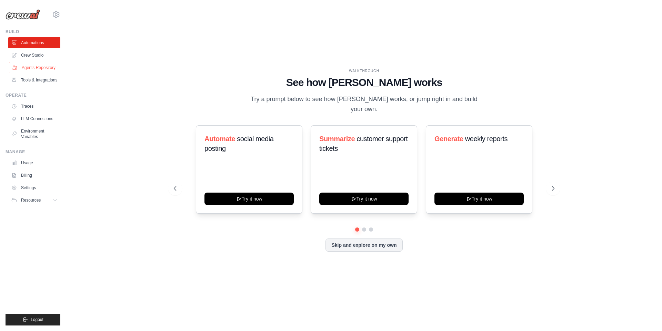
click at [32, 67] on link "Agents Repository" at bounding box center [35, 67] width 52 height 11
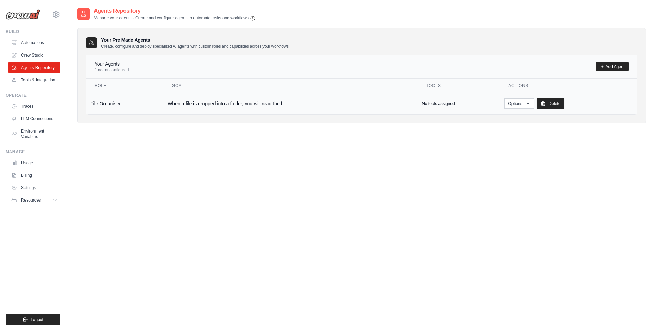
click at [207, 107] on td "When a file is dropped into a folder, you will read the f..." at bounding box center [290, 103] width 254 height 22
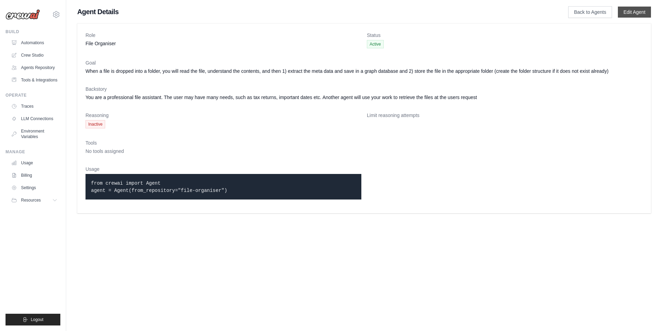
click at [636, 16] on link "Edit Agent" at bounding box center [634, 12] width 33 height 11
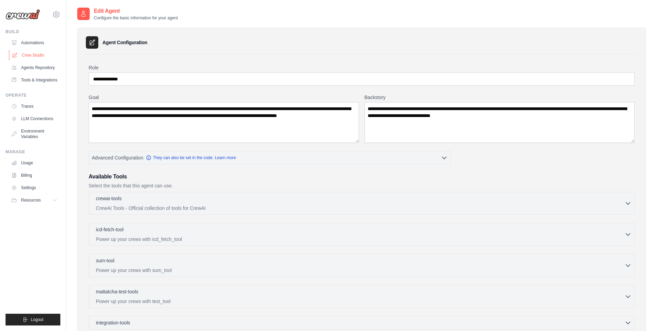
click at [33, 55] on link "Crew Studio" at bounding box center [35, 55] width 52 height 11
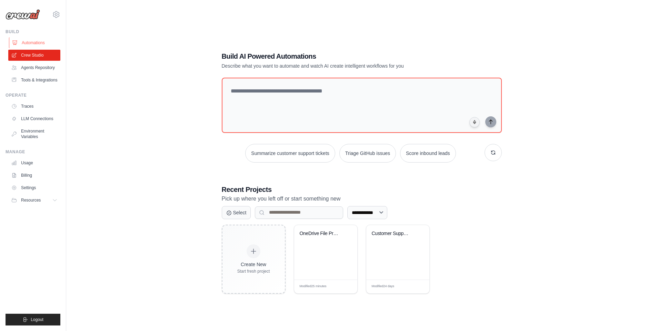
click at [34, 42] on link "Automations" at bounding box center [35, 42] width 52 height 11
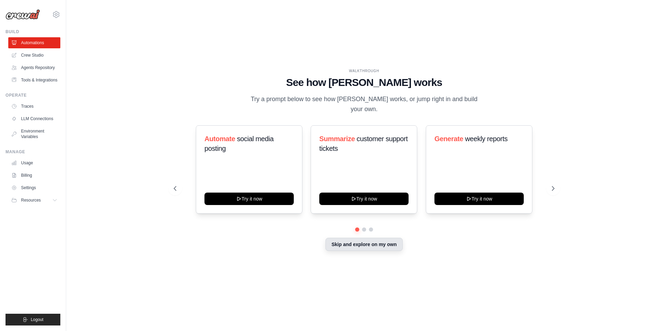
click at [381, 239] on button "Skip and explore on my own" at bounding box center [363, 244] width 77 height 13
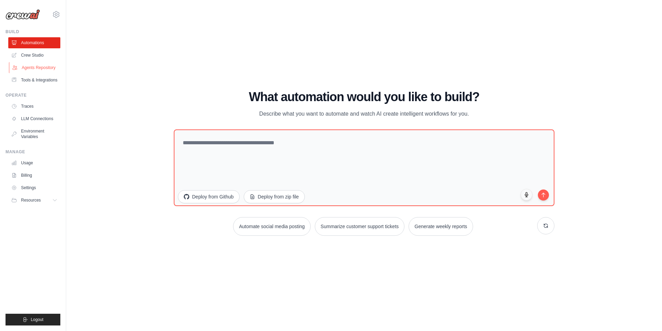
click at [41, 67] on link "Agents Repository" at bounding box center [35, 67] width 52 height 11
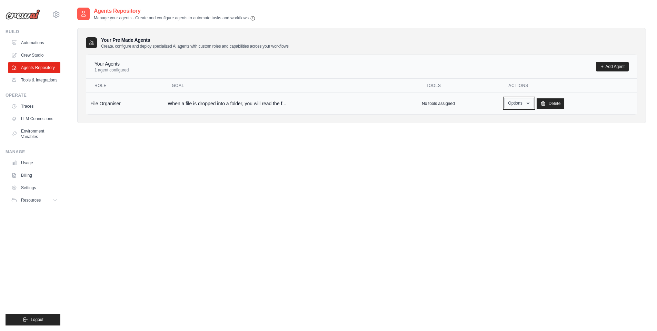
click at [528, 104] on icon "button" at bounding box center [528, 103] width 6 height 6
click at [508, 129] on link "Edit" at bounding box center [509, 131] width 50 height 12
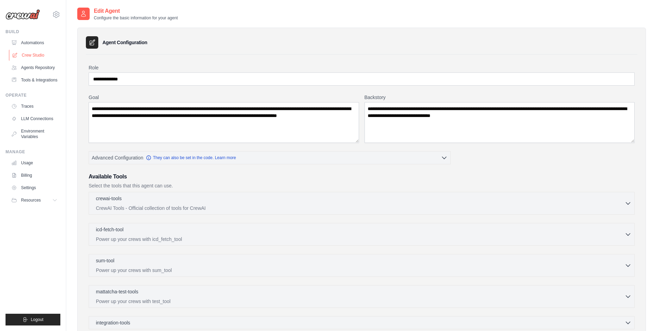
click at [36, 50] on link "Crew Studio" at bounding box center [35, 55] width 52 height 11
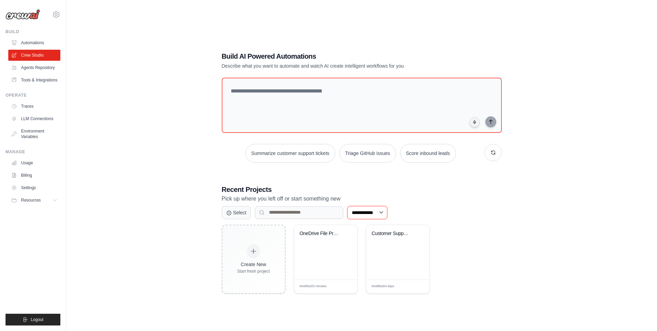
click at [384, 214] on select "**********" at bounding box center [367, 212] width 40 height 13
drag, startPoint x: 178, startPoint y: 210, endPoint x: 181, endPoint y: 214, distance: 4.8
click at [181, 214] on div "**********" at bounding box center [361, 172] width 568 height 331
click at [334, 253] on div "OneDrive File Processing & Organiza..." at bounding box center [325, 252] width 63 height 54
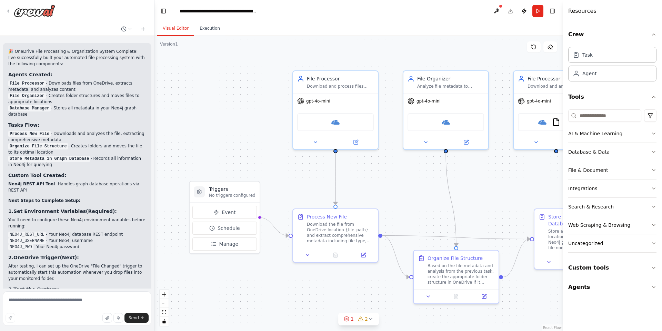
scroll to position [1183, 0]
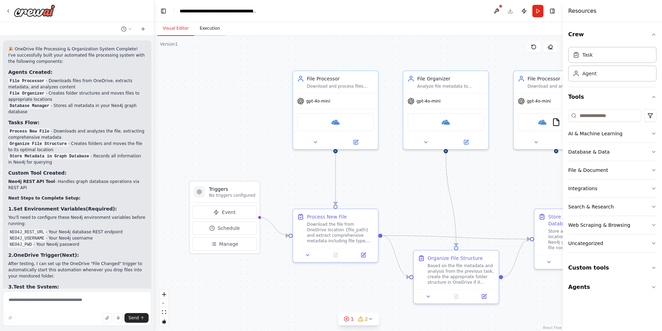
click at [211, 32] on button "Execution" at bounding box center [209, 28] width 31 height 14
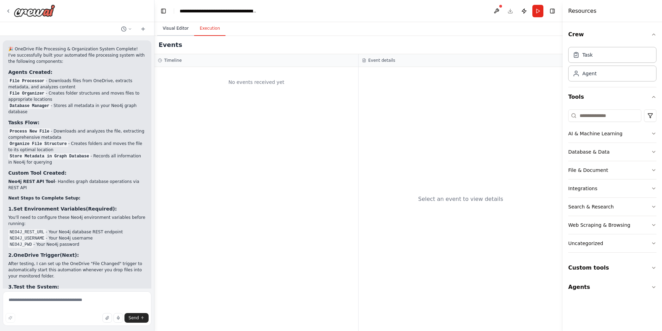
click at [173, 32] on button "Visual Editor" at bounding box center [175, 28] width 37 height 14
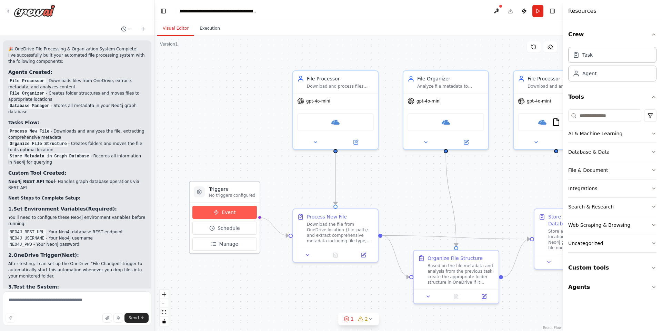
click at [227, 215] on button "Event" at bounding box center [224, 211] width 64 height 13
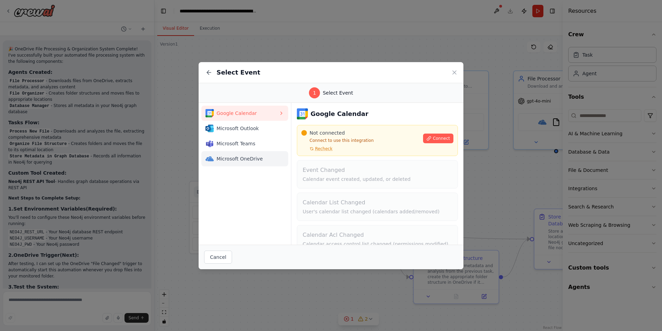
click at [258, 157] on span "Microsoft OneDrive" at bounding box center [247, 158] width 62 height 7
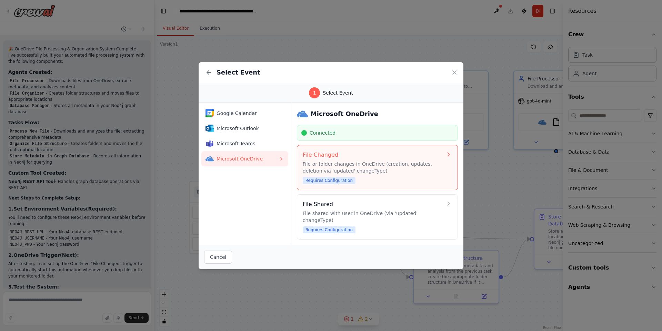
click at [419, 168] on p "File or folder changes in OneDrive (creation, updates, deletion via 'updated' c…" at bounding box center [373, 167] width 140 height 14
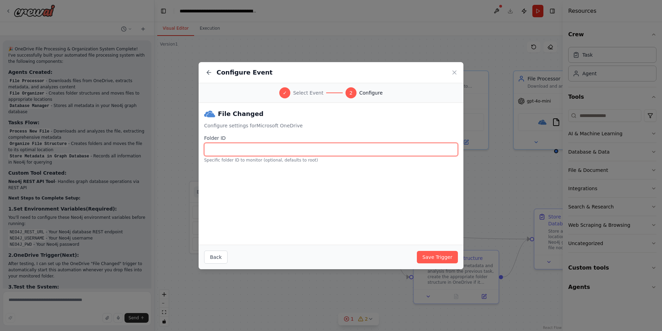
click at [247, 148] on input "Folder ID" at bounding box center [331, 149] width 254 height 13
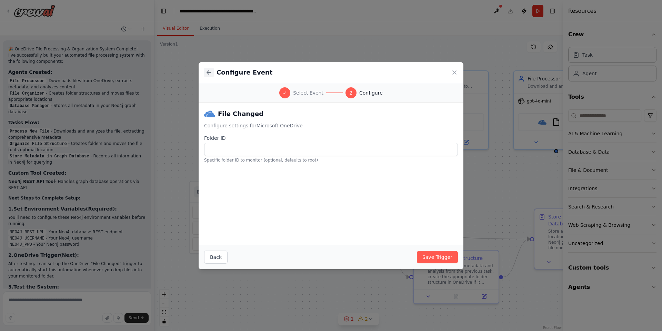
click at [208, 72] on icon at bounding box center [208, 72] width 2 height 4
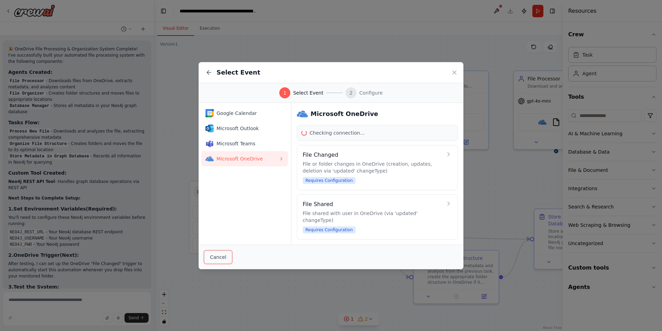
click at [220, 256] on button "Cancel" at bounding box center [218, 256] width 28 height 13
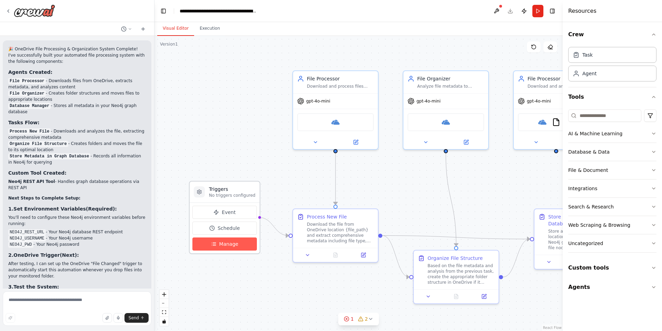
click at [234, 242] on span "Manage" at bounding box center [228, 243] width 19 height 7
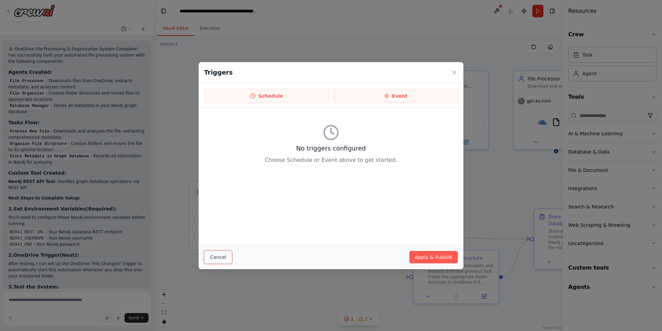
click at [226, 251] on button "Cancel" at bounding box center [218, 256] width 28 height 13
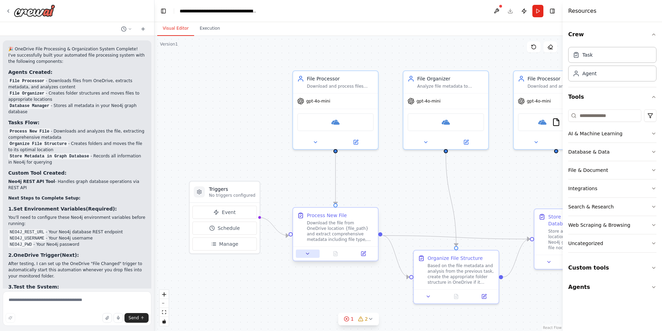
click at [305, 255] on icon at bounding box center [308, 254] width 6 height 6
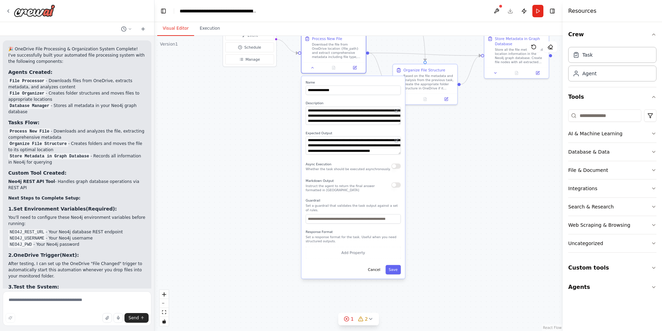
drag, startPoint x: 470, startPoint y: 310, endPoint x: 470, endPoint y: 122, distance: 187.2
click at [470, 122] on div ".deletable-edge-delete-btn { width: 20px; height: 20px; border: 0px solid #ffff…" at bounding box center [358, 183] width 408 height 295
click at [377, 265] on button "Cancel" at bounding box center [374, 269] width 19 height 9
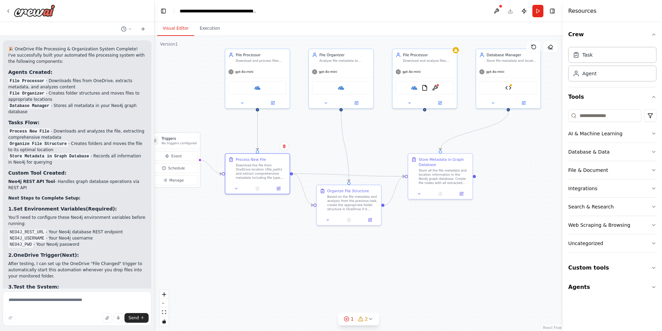
drag, startPoint x: 383, startPoint y: 131, endPoint x: 306, endPoint y: 252, distance: 142.7
click at [306, 252] on div ".deletable-edge-delete-btn { width: 20px; height: 20px; border: 0px solid #ffff…" at bounding box center [358, 183] width 408 height 295
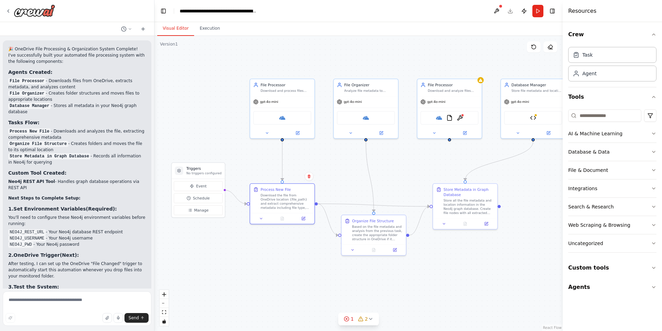
drag, startPoint x: 426, startPoint y: 228, endPoint x: 451, endPoint y: 258, distance: 38.9
click at [451, 258] on div ".deletable-edge-delete-btn { width: 20px; height: 20px; border: 0px solid #ffff…" at bounding box center [358, 183] width 408 height 295
click at [462, 116] on img at bounding box center [460, 116] width 6 height 6
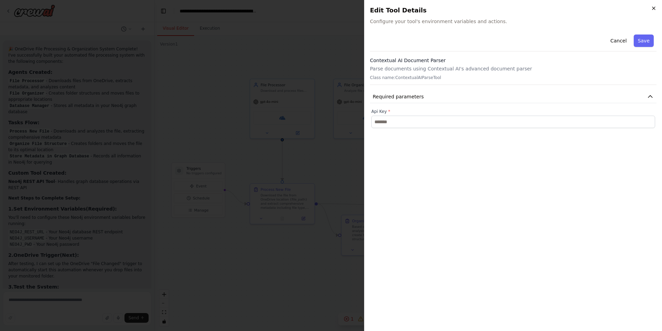
click at [656, 9] on icon "button" at bounding box center [654, 9] width 6 height 6
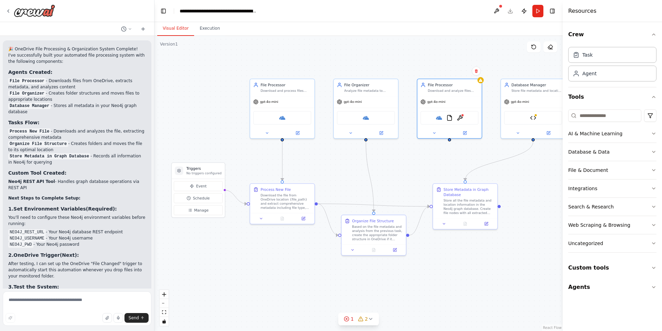
click at [494, 266] on div ".deletable-edge-delete-btn { width: 20px; height: 20px; border: 0px solid #ffff…" at bounding box center [358, 183] width 408 height 295
